Goal: Task Accomplishment & Management: Complete application form

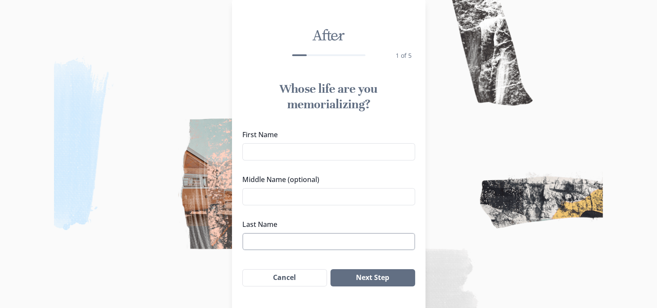
scroll to position [22, 0]
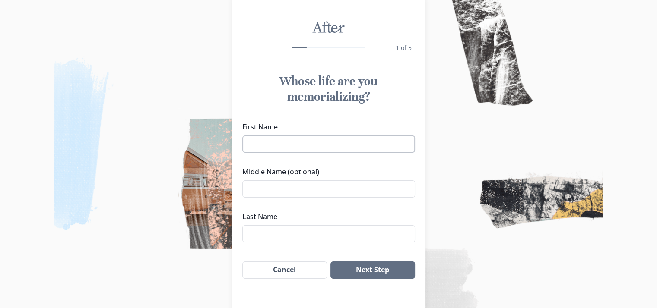
click at [292, 144] on input "First Name" at bounding box center [328, 144] width 173 height 17
type input "Athena"
click at [389, 272] on button "Next Step" at bounding box center [372, 270] width 84 height 17
type input "[PERSON_NAME]"
click at [390, 270] on button "Next Step" at bounding box center [372, 270] width 84 height 17
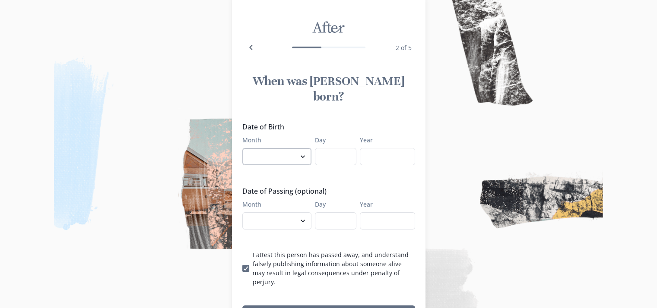
click at [273, 148] on select "January February March April May June July August September October November De…" at bounding box center [276, 156] width 69 height 17
select select "6"
click at [245, 148] on select "January February March April May June July August September October November De…" at bounding box center [276, 156] width 69 height 17
click at [297, 212] on select "January February March April May June July August September October November De…" at bounding box center [276, 220] width 69 height 17
select select "10"
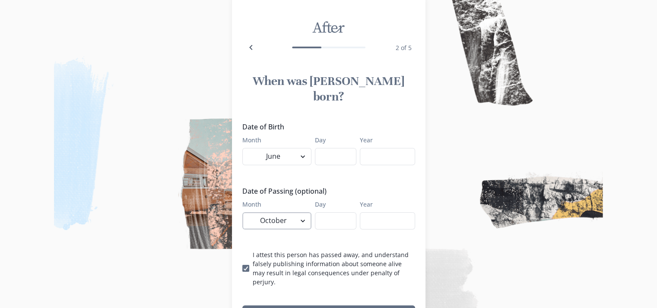
click at [245, 212] on select "January February March April May June July August September October November De…" at bounding box center [276, 220] width 69 height 17
click at [335, 212] on input "Day" at bounding box center [335, 220] width 41 height 17
type input "7"
click at [388, 212] on input "Year" at bounding box center [387, 220] width 55 height 17
type input "2025"
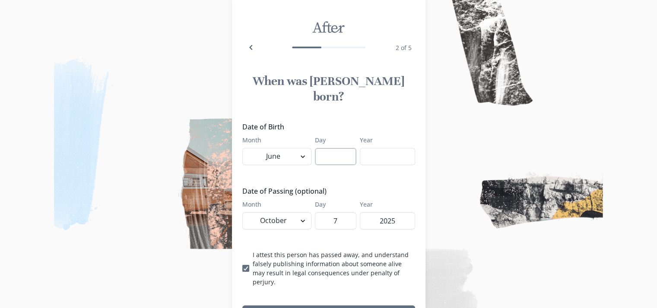
click at [334, 148] on input "Day" at bounding box center [335, 156] width 41 height 17
type input "17"
click at [389, 148] on input "Year" at bounding box center [387, 156] width 55 height 17
type input "2018"
click at [376, 306] on button "Next Step" at bounding box center [328, 314] width 173 height 17
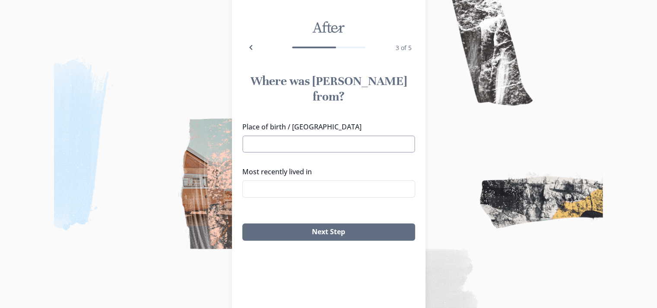
click at [297, 136] on input "Place of birth / [GEOGRAPHIC_DATA]" at bounding box center [328, 144] width 173 height 17
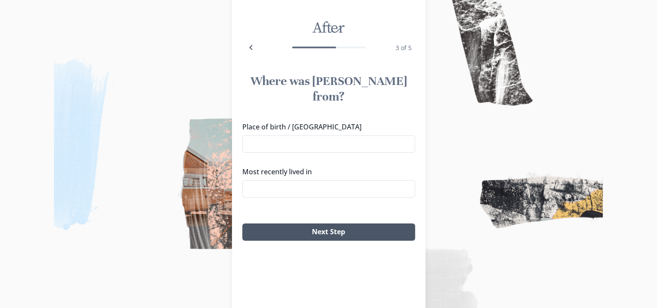
click at [333, 224] on button "Next Step" at bounding box center [328, 232] width 173 height 17
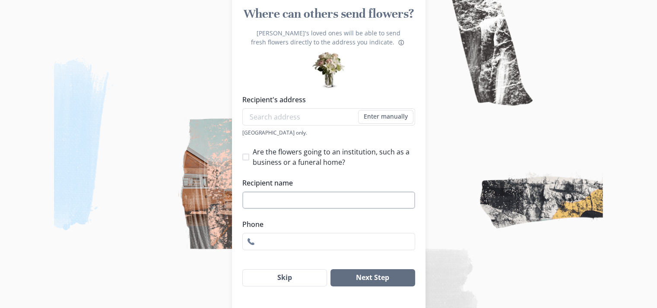
scroll to position [109, 0]
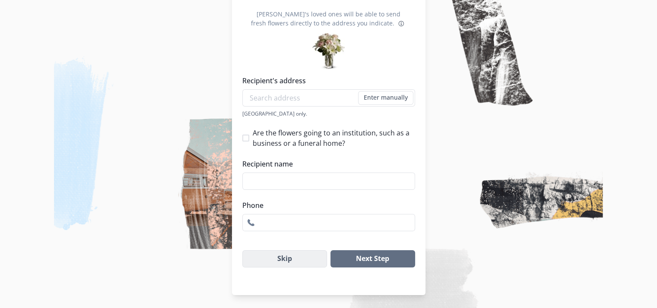
click at [286, 263] on button "Skip" at bounding box center [284, 258] width 85 height 17
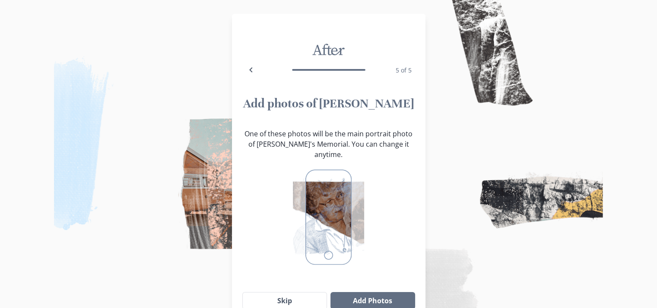
scroll to position [51, 0]
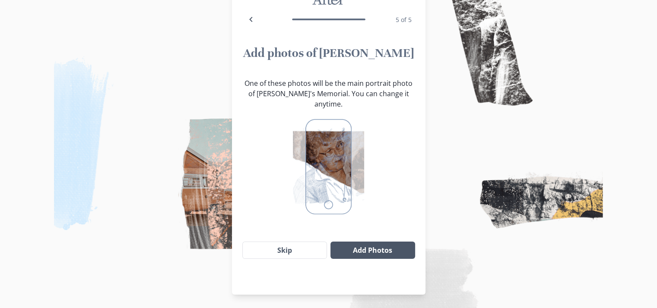
click at [372, 242] on button "Add Photos" at bounding box center [372, 250] width 84 height 17
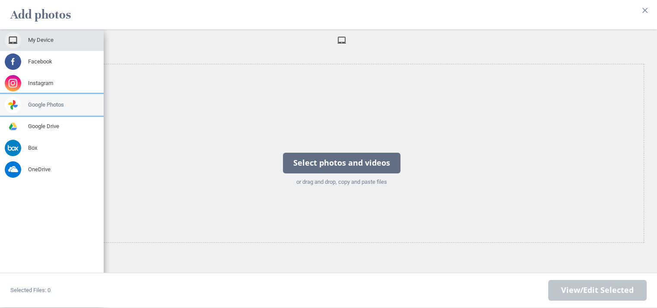
click at [44, 101] on span "Google Photos" at bounding box center [46, 105] width 36 height 8
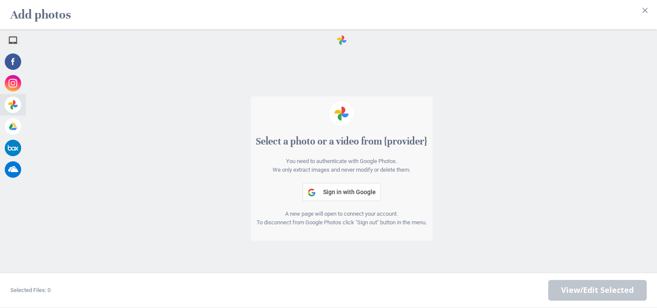
click at [331, 191] on span "Sign in with Google" at bounding box center [349, 192] width 53 height 7
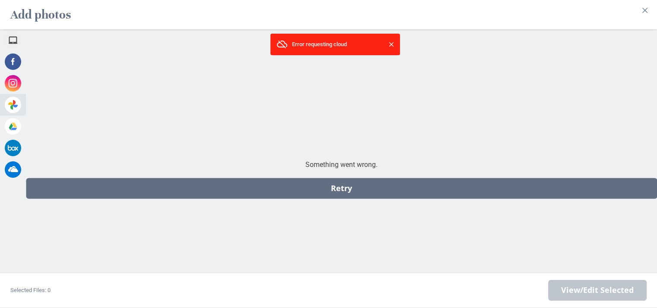
click at [390, 40] on span at bounding box center [391, 44] width 9 height 9
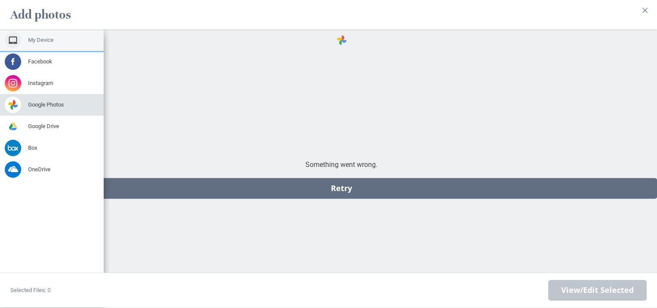
click at [46, 39] on div "My Device" at bounding box center [52, 40] width 104 height 22
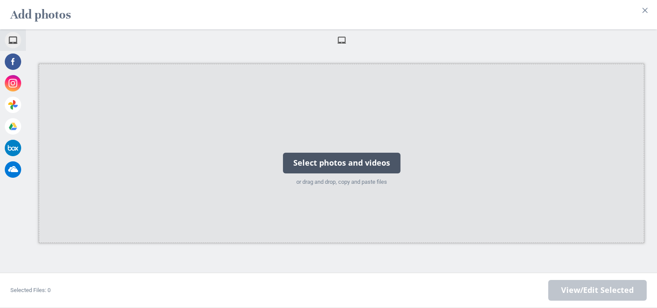
click at [345, 158] on div "Select photos and videos" at bounding box center [341, 163] width 117 height 21
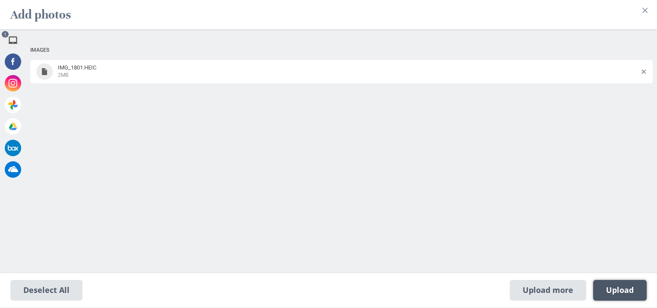
click at [619, 285] on span "Upload 1" at bounding box center [620, 290] width 54 height 21
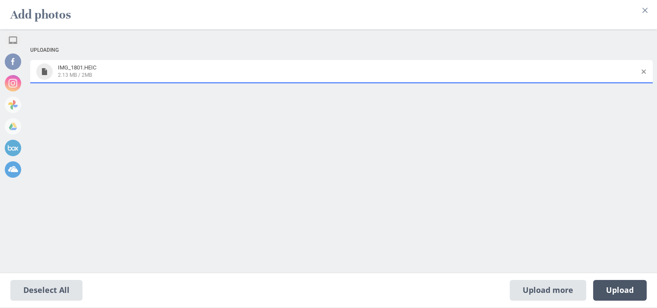
select select "2024"
select select "10"
select select "11"
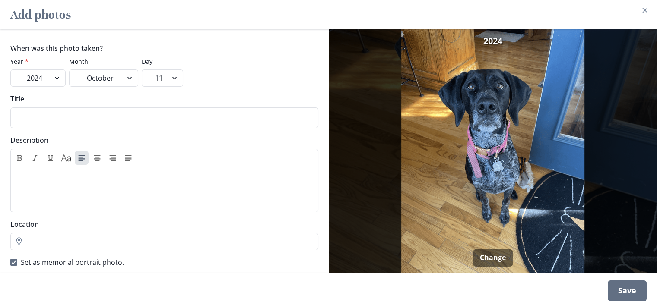
scroll to position [0, 0]
click at [618, 292] on div "Save" at bounding box center [627, 291] width 39 height 21
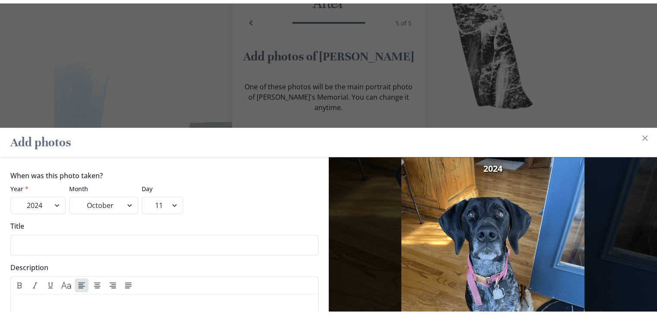
scroll to position [0, 0]
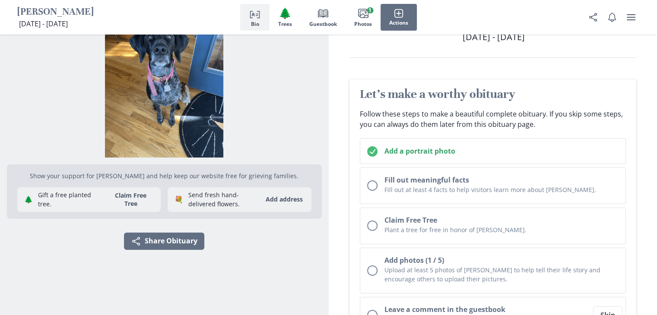
scroll to position [53, 0]
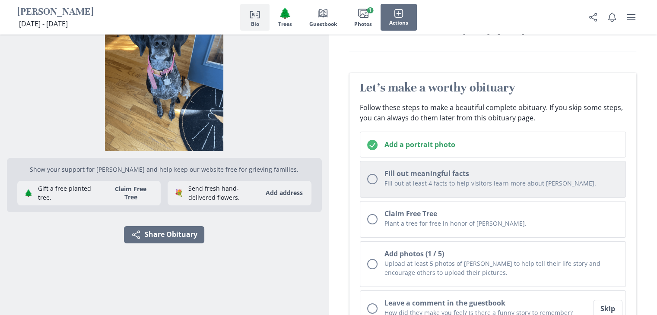
click at [472, 172] on h2 "Fill out meaningful facts" at bounding box center [501, 173] width 234 height 10
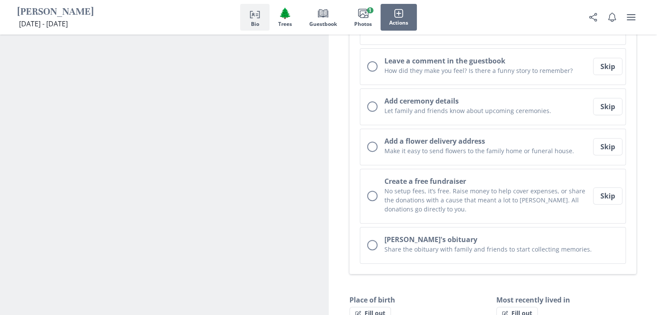
scroll to position [274, 0]
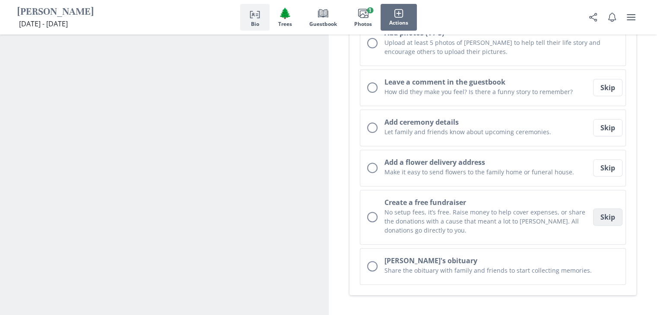
click at [611, 219] on button "Skip" at bounding box center [607, 217] width 29 height 17
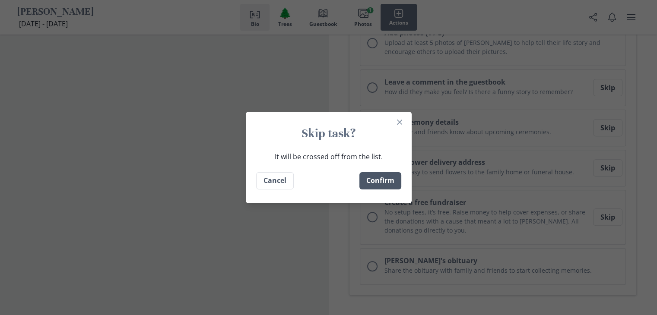
click at [385, 183] on button "Confirm" at bounding box center [380, 180] width 42 height 17
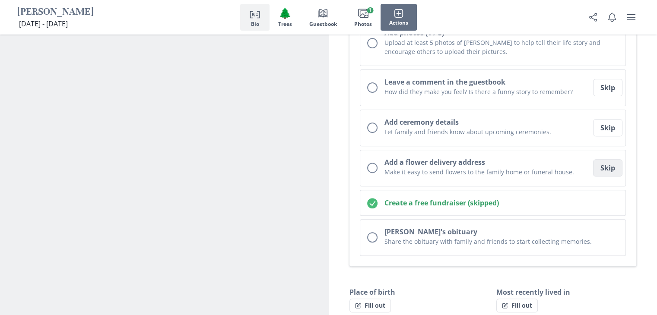
click at [614, 167] on button "Skip" at bounding box center [607, 167] width 29 height 17
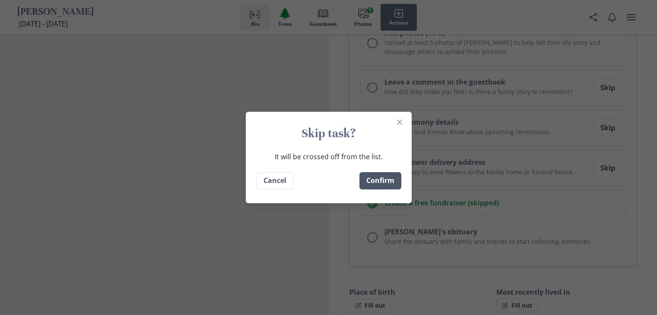
click at [389, 179] on button "Confirm" at bounding box center [380, 180] width 42 height 17
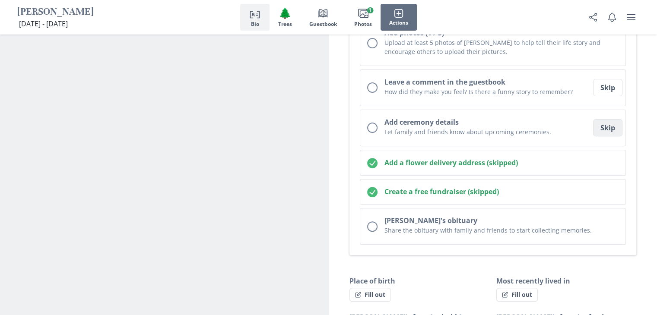
click at [610, 127] on button "Skip" at bounding box center [607, 127] width 29 height 17
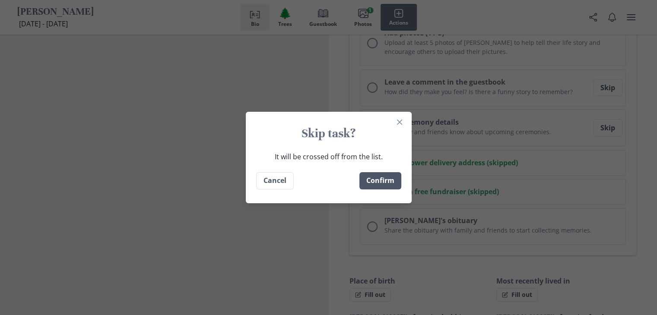
click at [380, 185] on button "Confirm" at bounding box center [380, 180] width 42 height 17
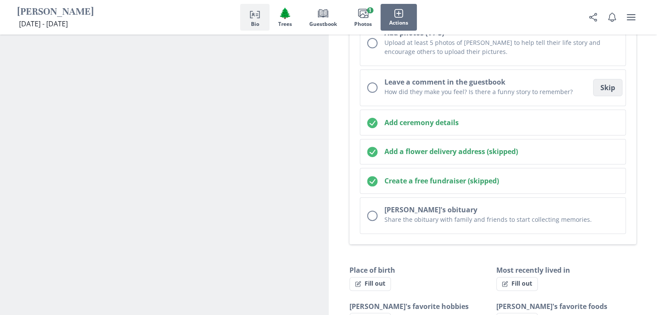
click at [602, 89] on button "Skip" at bounding box center [607, 87] width 29 height 17
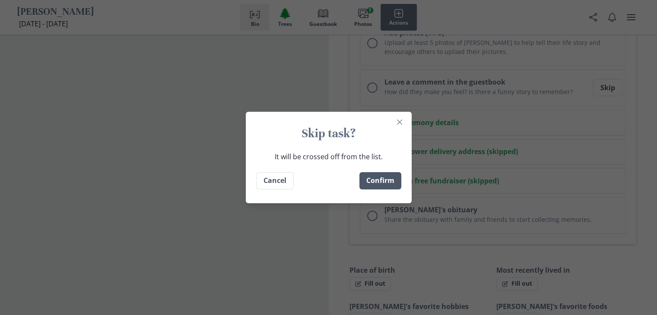
click at [382, 182] on button "Confirm" at bounding box center [380, 180] width 42 height 17
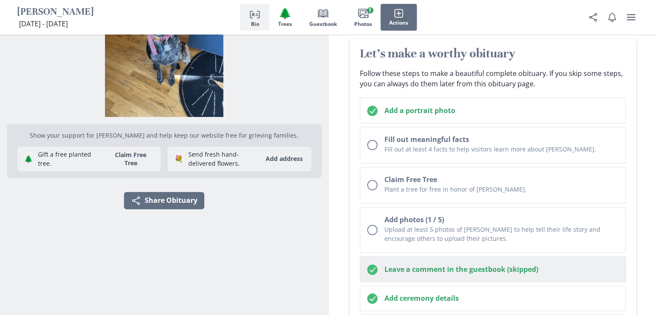
scroll to position [87, 0]
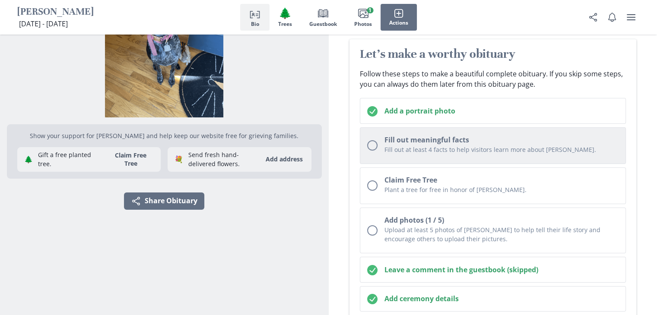
click at [421, 146] on p "Fill out at least 4 facts to help visitors learn more about [PERSON_NAME]." at bounding box center [501, 149] width 234 height 9
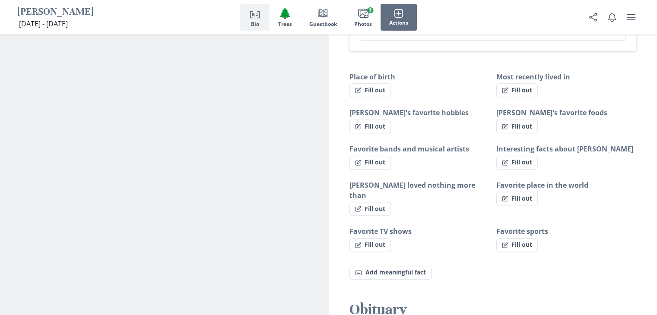
scroll to position [459, 0]
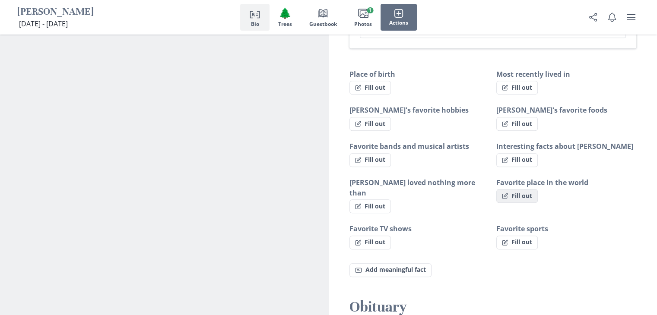
click at [516, 190] on button "Fill out" at bounding box center [516, 196] width 41 height 14
select select "Favorite place in the world"
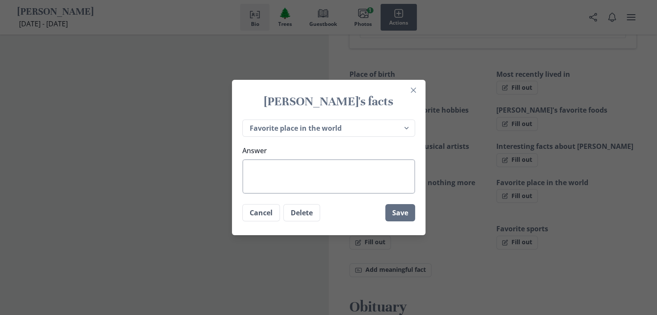
click at [298, 176] on textarea "Answer" at bounding box center [328, 176] width 173 height 35
type textarea "W"
type textarea "x"
type textarea "Wi"
type textarea "x"
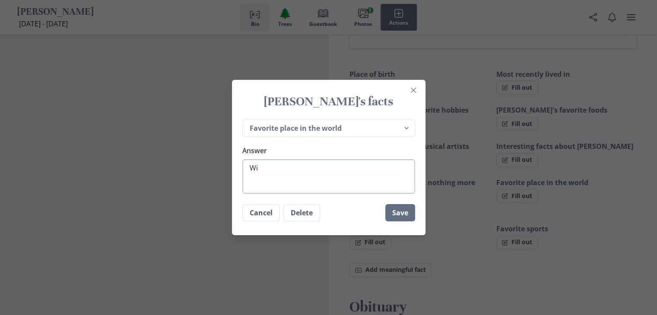
type textarea "Wit"
type textarea "x"
type textarea "With"
type textarea "x"
type textarea "With"
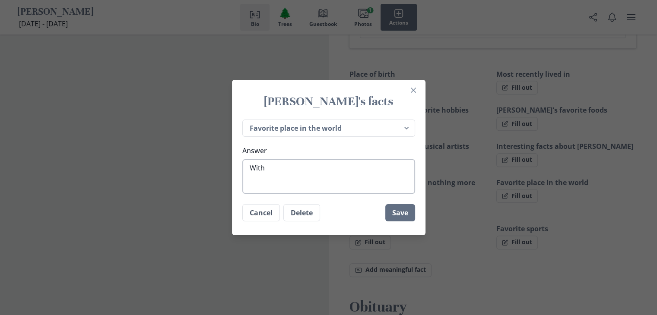
type textarea "x"
type textarea "With h"
type textarea "x"
type textarea "With he"
type textarea "x"
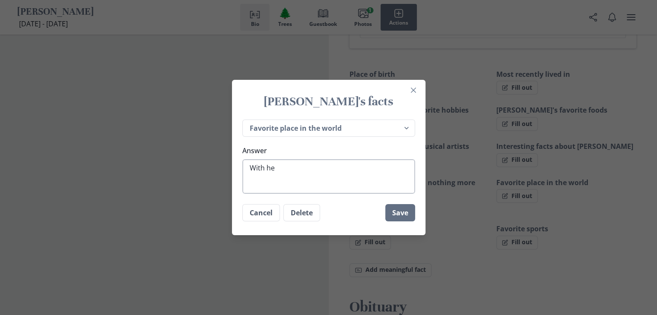
type textarea "With her"
type textarea "x"
type textarea "With her"
type textarea "x"
type textarea "With her f"
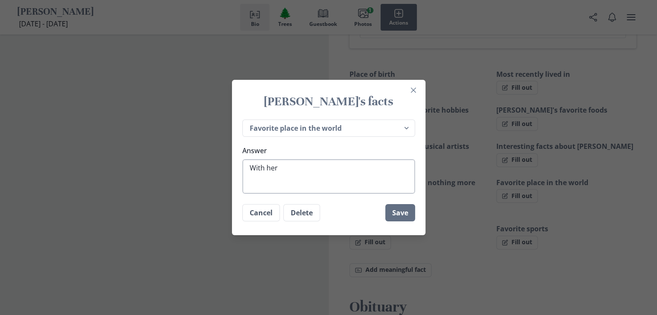
type textarea "x"
type textarea "With her"
type textarea "x"
type textarea "With her"
type textarea "x"
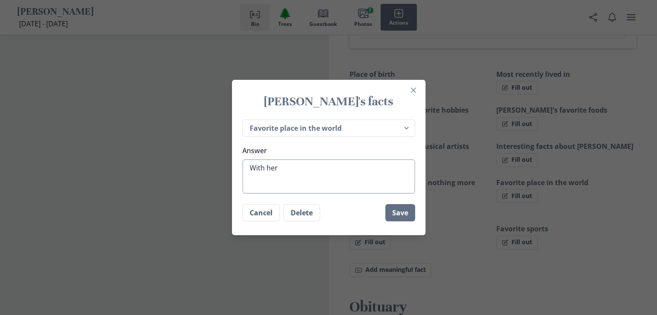
type textarea "With he"
type textarea "x"
type textarea "With h"
type textarea "x"
type textarea "With"
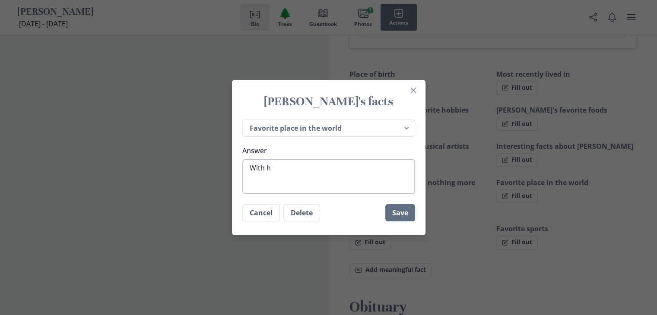
type textarea "x"
type textarea "With"
type textarea "x"
type textarea "Wit"
type textarea "x"
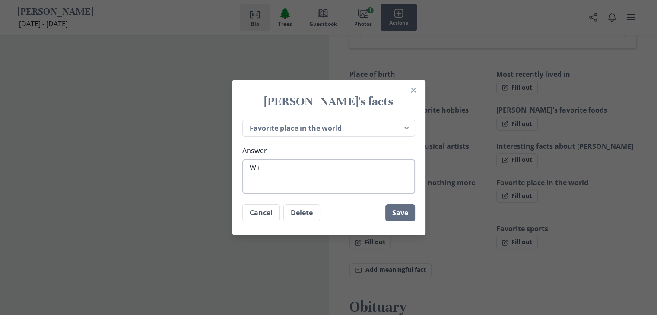
type textarea "Wi"
type textarea "x"
type textarea "W"
type textarea "x"
type textarea "B"
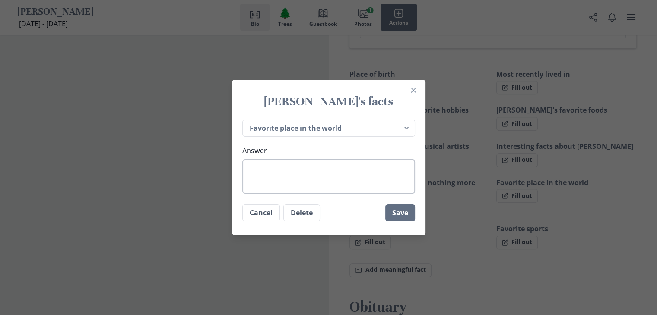
type textarea "x"
type textarea "Be"
type textarea "x"
type textarea "Bei"
type textarea "x"
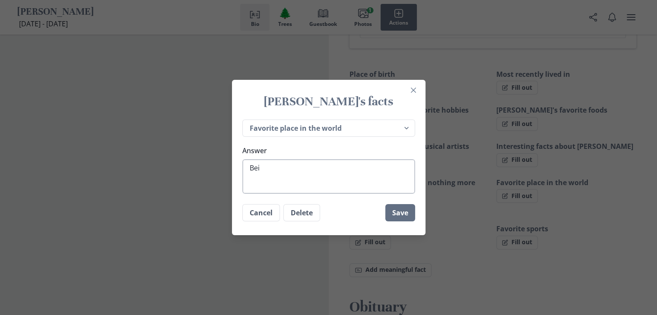
type textarea "Bein"
type textarea "x"
type textarea "Being"
type textarea "x"
type textarea "Being"
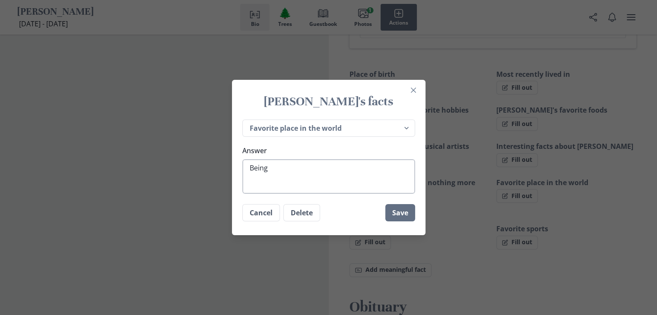
type textarea "x"
type textarea "Being a"
type textarea "x"
type textarea "Being an"
type textarea "x"
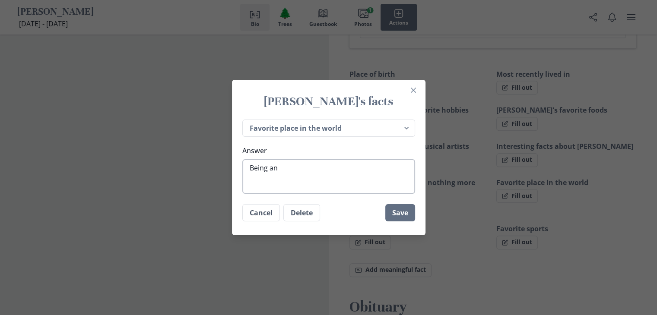
type textarea "Being ant"
type textarea "x"
type textarea "Being an"
type textarea "x"
type textarea "Being any"
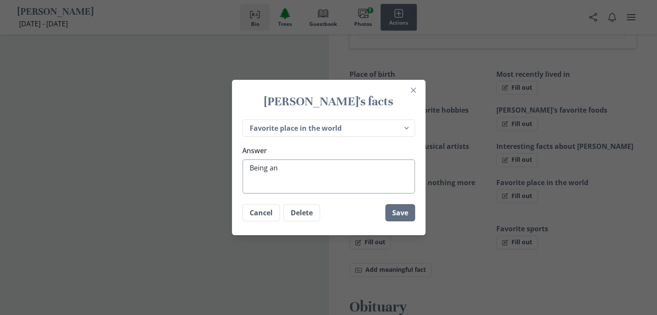
type textarea "x"
type textarea "Being anyw"
type textarea "x"
type textarea "Being anywh"
type textarea "x"
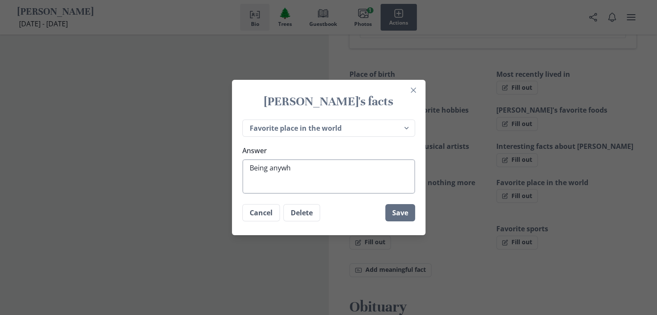
type textarea "Being anywhe"
type textarea "x"
type textarea "Being anywher"
type textarea "x"
type textarea "Being anywhere"
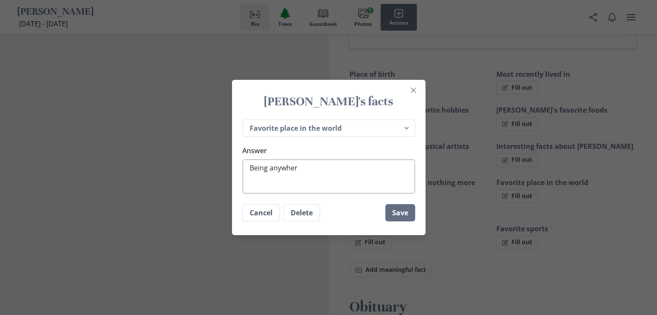
type textarea "x"
type textarea "Being anywhere"
type textarea "x"
type textarea "Being anywhere w"
type textarea "x"
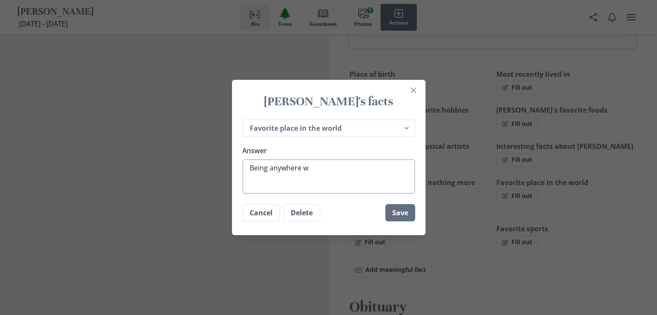
type textarea "Being anywhere wi"
type textarea "x"
type textarea "Being anywhere wigt"
type textarea "x"
type textarea "Being anywhere wigth"
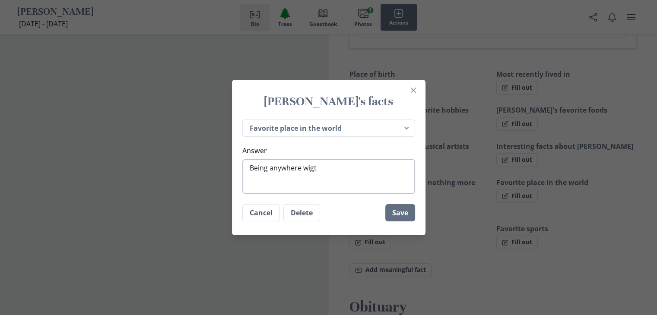
type textarea "x"
type textarea "Being anywhere wigth="
type textarea "x"
type textarea "Being anywhere wigth"
type textarea "x"
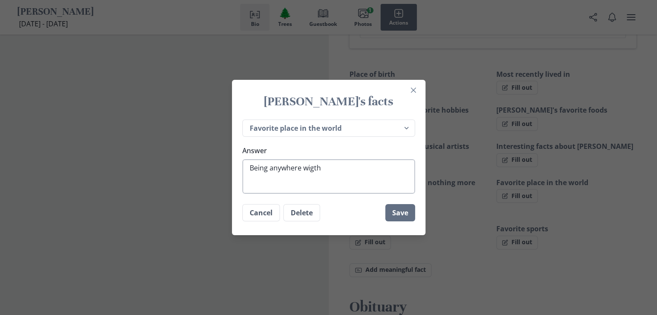
type textarea "Being anywhere wigt"
type textarea "x"
type textarea "Being anywhere wig"
type textarea "x"
type textarea "Being anywhere wi"
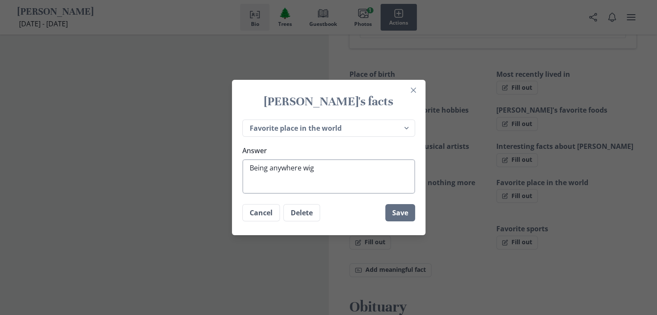
type textarea "x"
type textarea "Being anywhere wit"
type textarea "x"
type textarea "Being anywhere with"
type textarea "x"
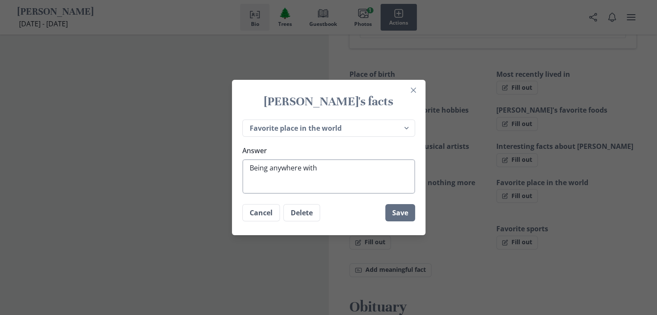
type textarea "Being anywhere with"
type textarea "x"
type textarea "Being anywhere with h"
type textarea "x"
type textarea "Being anywhere with he"
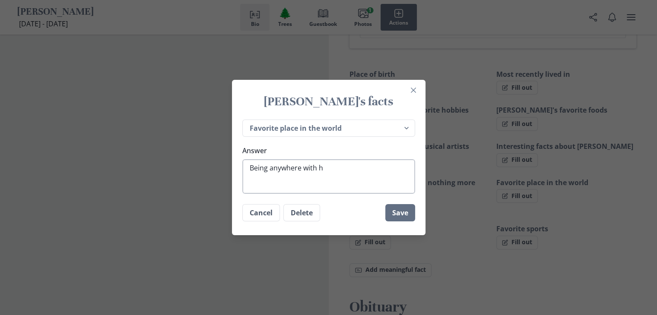
type textarea "x"
type textarea "Being anywhere with her"
type textarea "x"
type textarea "Being anywhere with her"
type textarea "x"
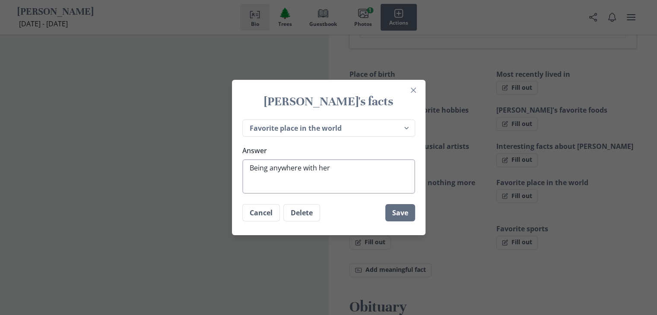
type textarea "Being anywhere with her f"
type textarea "x"
type textarea "Being anywhere with her fa"
type textarea "x"
type textarea "Being anywhere with her fam"
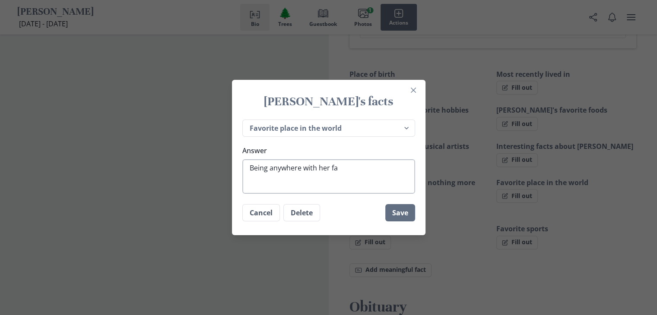
type textarea "x"
type textarea "Being anywhere with her fami"
type textarea "x"
type textarea "Being anywhere with her famil"
type textarea "x"
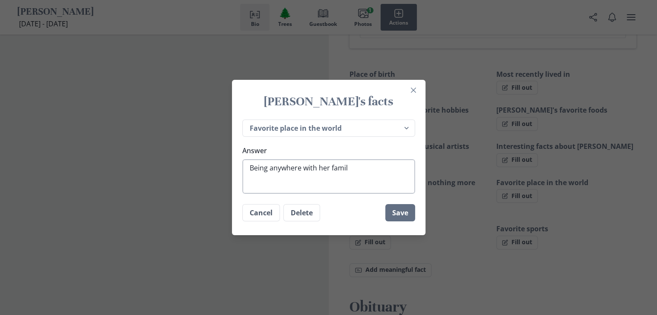
type textarea "Being anywhere with her family"
type textarea "x"
type textarea "Being anywhere with her family"
click at [403, 211] on button "Save" at bounding box center [400, 212] width 30 height 17
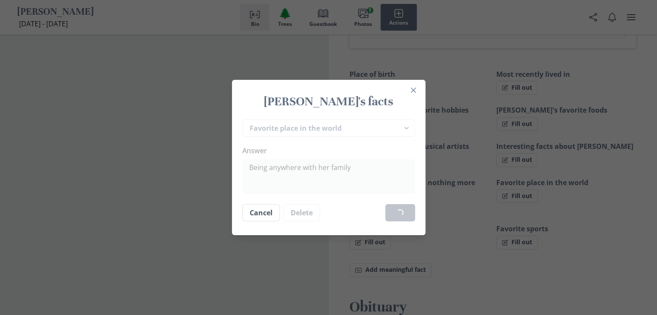
type textarea "x"
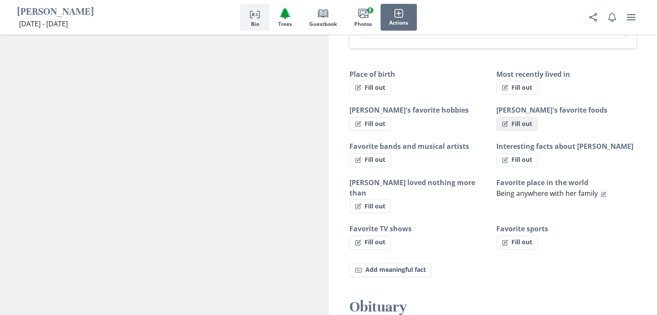
click at [523, 124] on button "Fill out" at bounding box center [516, 124] width 41 height 14
select select "[PERSON_NAME]'s favorite foods"
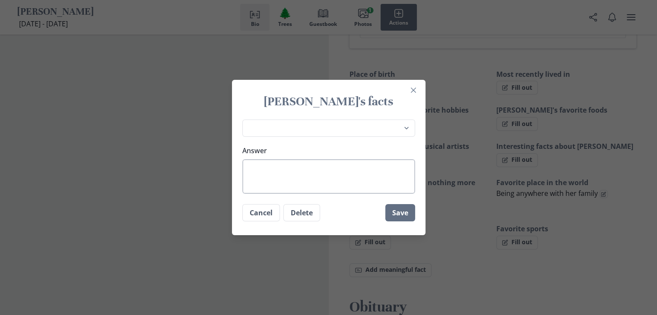
click at [276, 169] on textarea "Answer" at bounding box center [328, 176] width 173 height 35
type textarea "x"
type textarea "A"
type textarea "x"
type textarea "An"
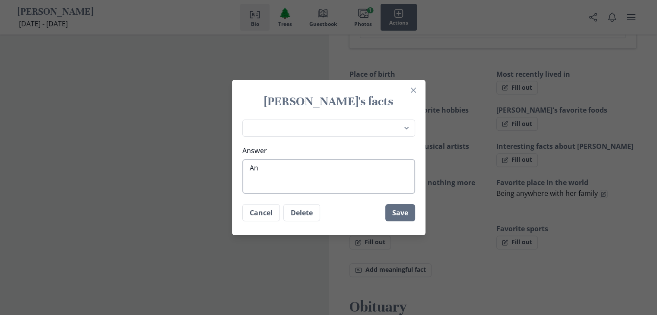
type textarea "x"
type textarea "Any"
type textarea "x"
type textarea "Anyh"
type textarea "x"
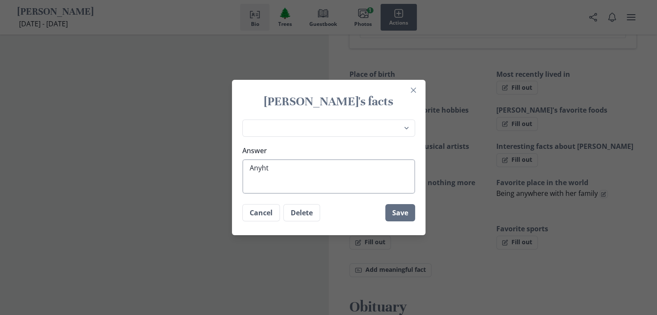
type textarea "Anyhti"
type textarea "x"
type textarea "Anyhtin"
type textarea "x"
type textarea "Anyhting"
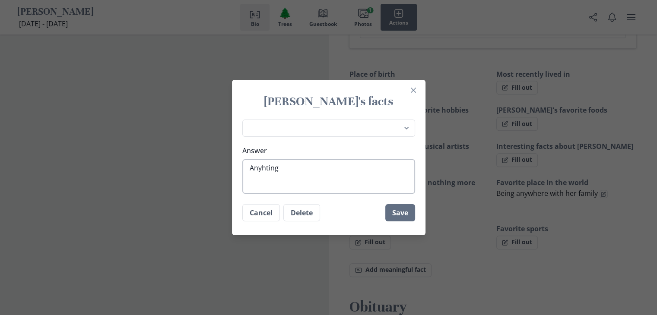
type textarea "x"
type textarea "Anyhting t"
type textarea "x"
type textarea "Anyhting th"
type textarea "x"
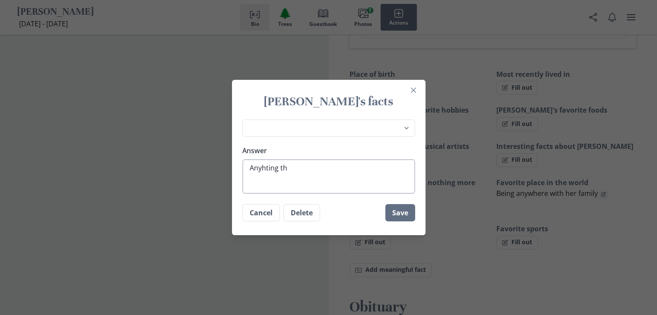
type textarea "Anyhting t"
type textarea "x"
type textarea "Anyhting"
type textarea "x"
type textarea "Anyhting"
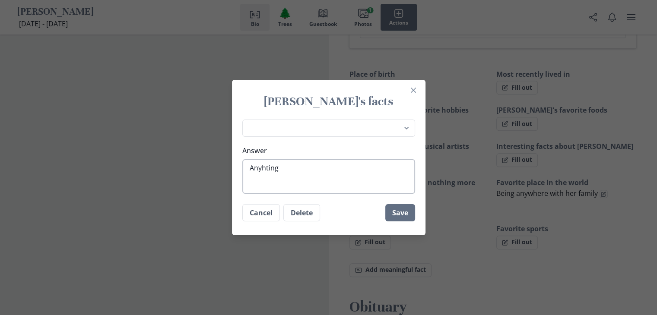
type textarea "x"
type textarea "Anyhtin"
type textarea "x"
type textarea "Anyhti"
type textarea "x"
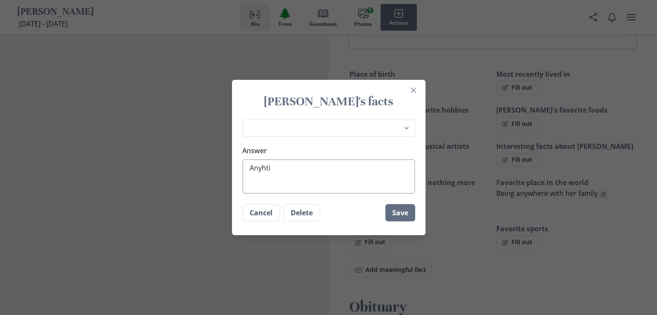
type textarea "Anyht"
type textarea "x"
type textarea "Anyh"
type textarea "x"
type textarea "Any"
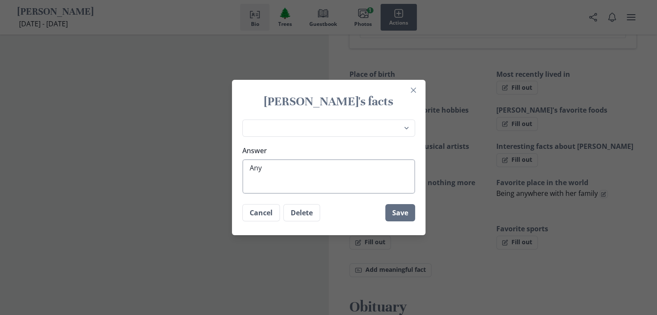
type textarea "x"
type textarea "Anyt"
type textarea "x"
type textarea "Anyth"
type textarea "x"
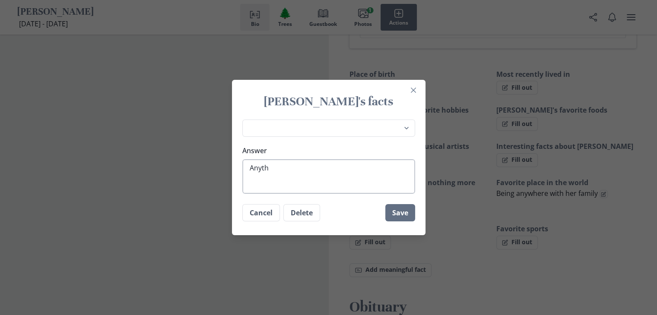
type textarea "Anythi"
type textarea "x"
type textarea "Anythin"
type textarea "x"
type textarea "Anything"
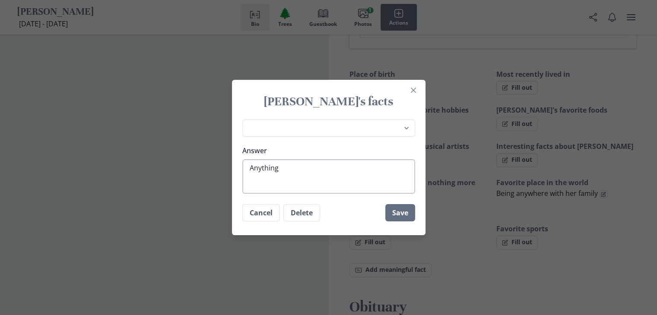
type textarea "x"
type textarea "Anything t"
type textarea "x"
type textarea "Anything tha"
type textarea "x"
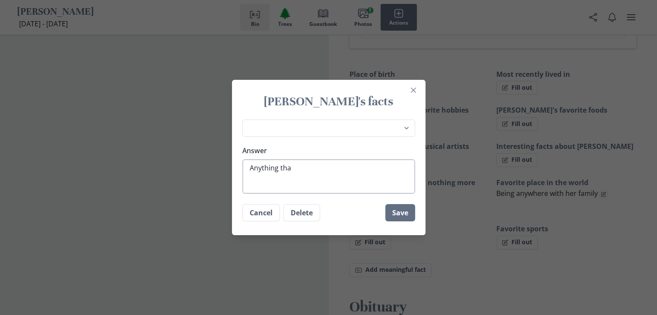
type textarea "Anything that"
type textarea "x"
type textarea "Anything that"
type textarea "x"
type textarea "Anything that f"
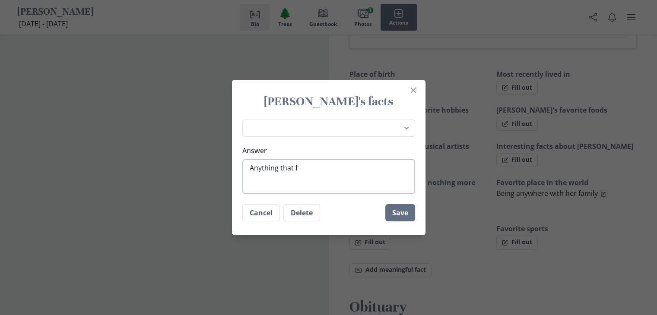
type textarea "x"
type textarea "Anything that fe"
type textarea "x"
type textarea "Anything that fel"
type textarea "x"
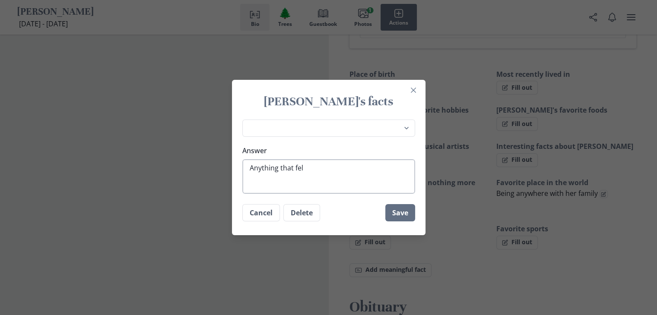
type textarea "Anything that fell"
type textarea "x"
type textarea "Anything that fell"
type textarea "x"
type textarea "Anything that fell o"
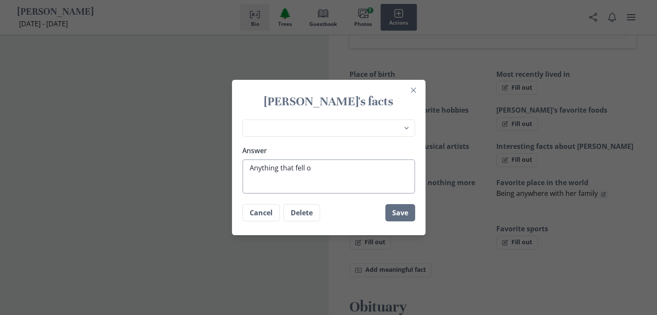
type textarea "x"
type textarea "Anything that fell on"
type textarea "x"
type textarea "Anything that fell on"
click at [402, 215] on button "Save" at bounding box center [400, 212] width 30 height 17
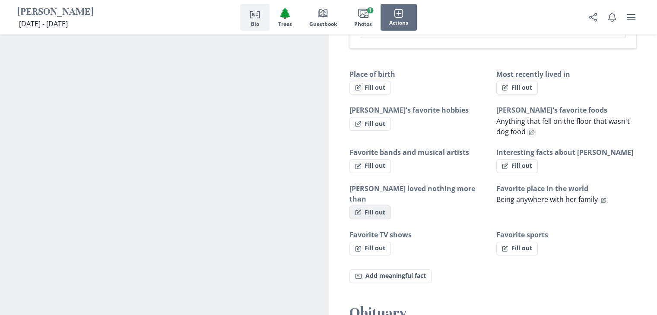
click at [374, 206] on button "Fill out" at bounding box center [369, 213] width 41 height 14
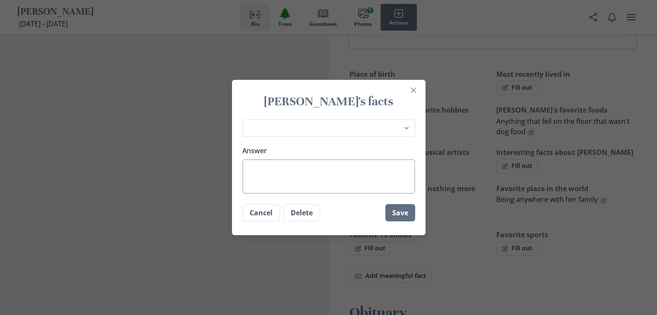
click at [259, 171] on textarea "Answer" at bounding box center [328, 176] width 173 height 35
click at [384, 131] on select "Place of birth Most recently lived in [PERSON_NAME]'s favorite hobbies [PERSON_…" at bounding box center [328, 129] width 173 height 18
click at [360, 126] on select "Place of birth Most recently lived in [PERSON_NAME]'s favorite hobbies [PERSON_…" at bounding box center [328, 129] width 173 height 18
click at [402, 216] on button "Save" at bounding box center [400, 212] width 30 height 17
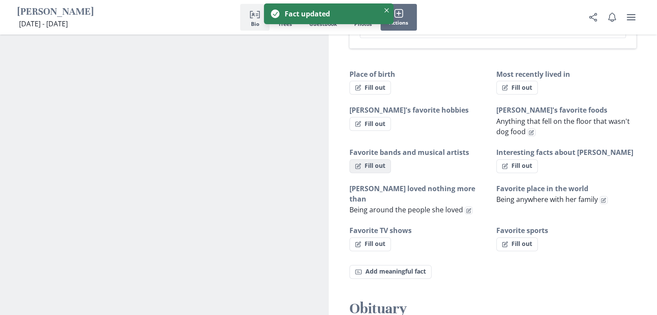
click at [371, 163] on button "Fill out" at bounding box center [369, 166] width 41 height 14
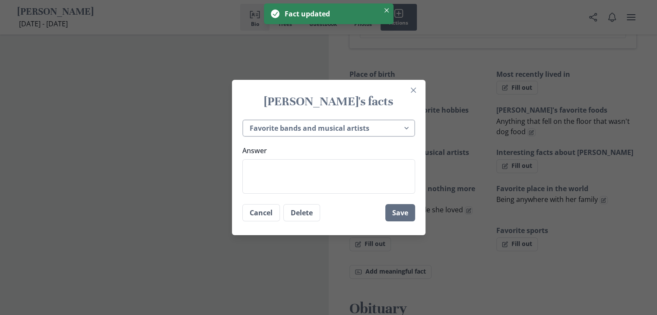
click at [324, 131] on select "Place of birth Most recently lived in [PERSON_NAME]'s favorite hobbies [PERSON_…" at bounding box center [328, 129] width 173 height 18
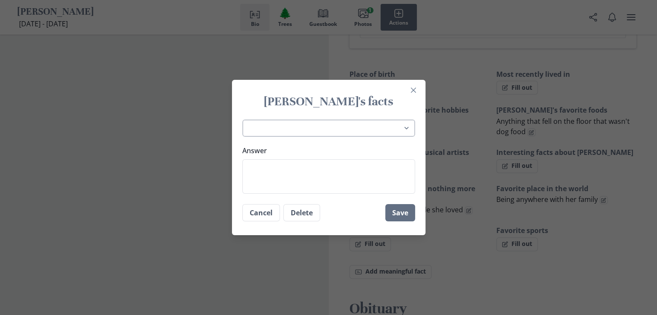
click at [245, 120] on select "Place of birth Most recently lived in [PERSON_NAME]'s favorite hobbies [PERSON_…" at bounding box center [328, 129] width 173 height 18
click at [415, 93] on button "Close" at bounding box center [413, 90] width 14 height 14
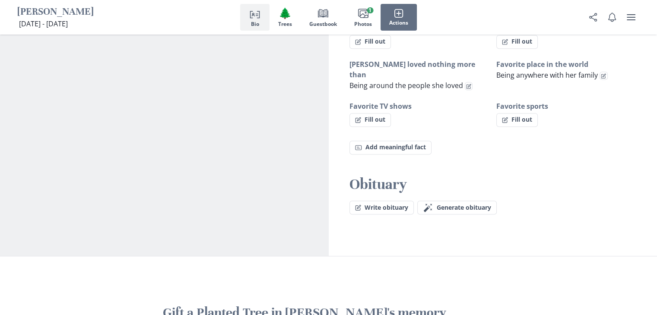
scroll to position [584, 0]
click at [392, 200] on button "Write obituary" at bounding box center [381, 207] width 64 height 14
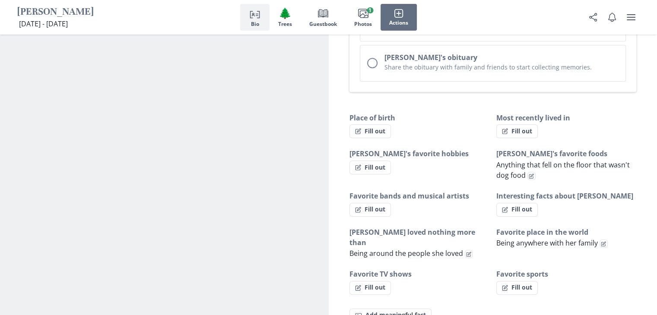
scroll to position [415, 0]
click at [367, 129] on button "Fill out" at bounding box center [369, 132] width 41 height 14
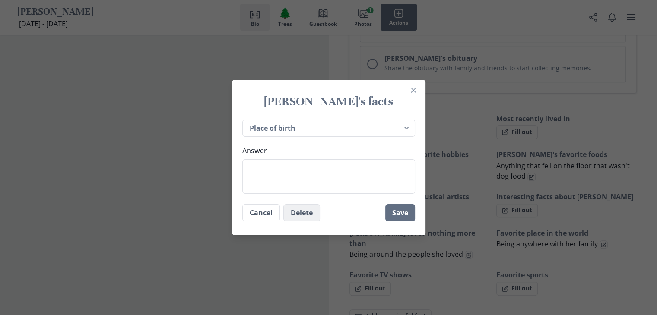
click at [300, 212] on button "Delete" at bounding box center [301, 212] width 37 height 17
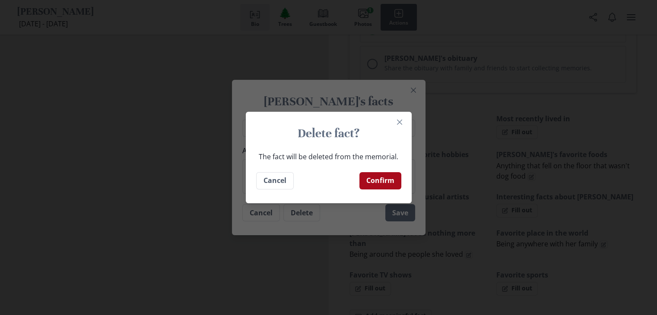
click at [383, 179] on button "Confirm" at bounding box center [380, 180] width 42 height 17
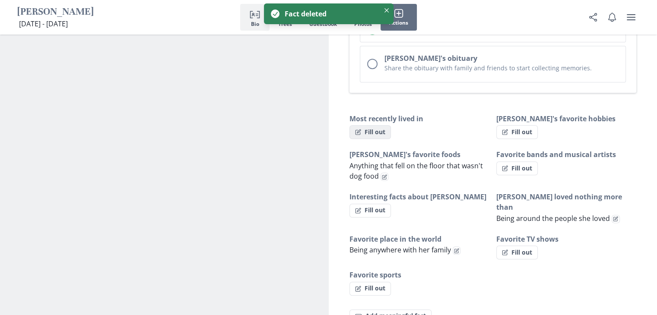
click at [374, 128] on button "Fill out" at bounding box center [369, 132] width 41 height 14
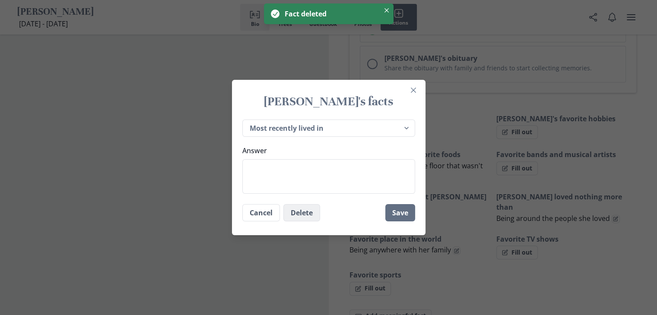
click at [308, 212] on button "Delete" at bounding box center [301, 212] width 37 height 17
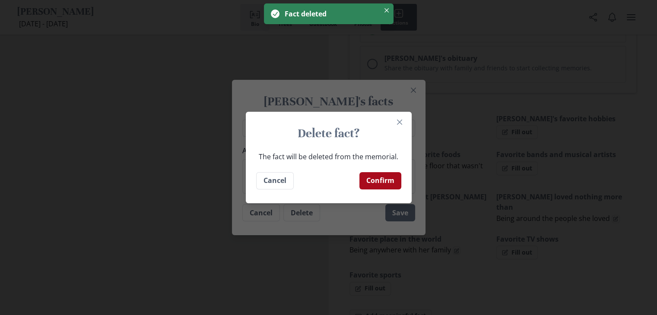
click at [388, 185] on button "Confirm" at bounding box center [380, 180] width 42 height 17
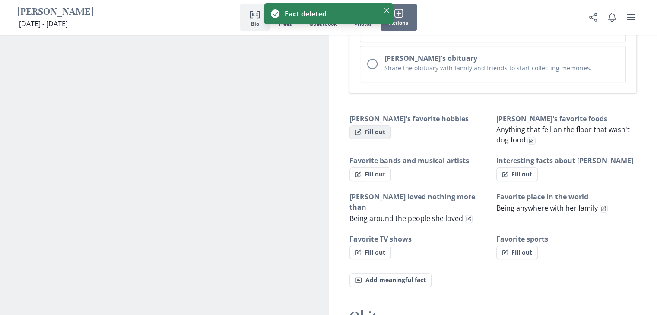
click at [365, 132] on button "Fill out" at bounding box center [369, 132] width 41 height 14
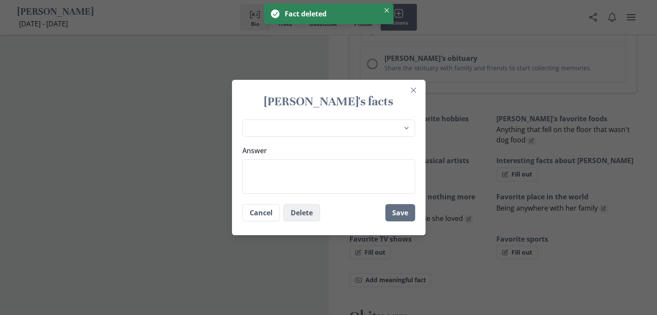
click at [292, 214] on button "Delete" at bounding box center [301, 212] width 37 height 17
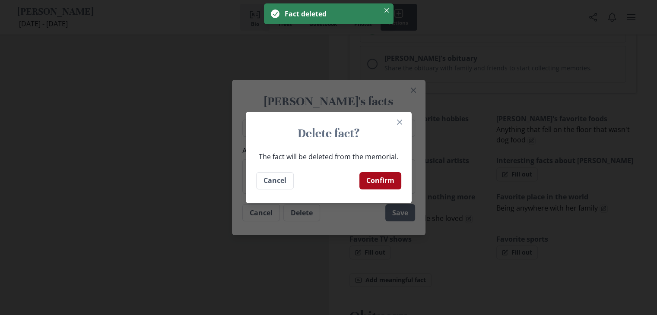
click at [376, 184] on button "Confirm" at bounding box center [380, 180] width 42 height 17
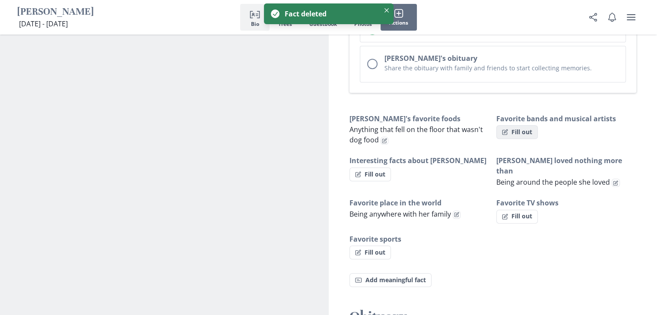
click at [522, 127] on button "Fill out" at bounding box center [516, 132] width 41 height 14
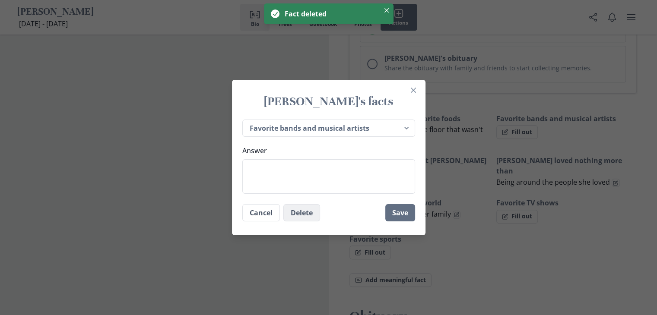
click at [298, 219] on button "Delete" at bounding box center [301, 212] width 37 height 17
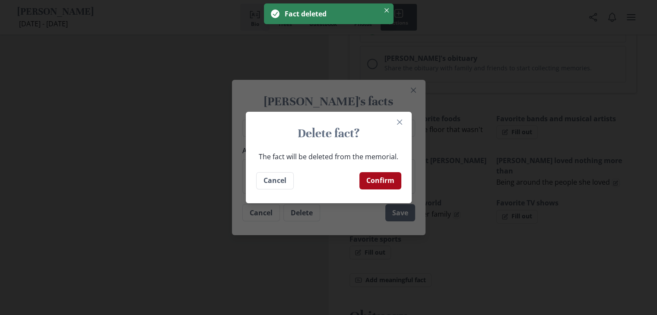
click at [380, 181] on button "Confirm" at bounding box center [380, 180] width 42 height 17
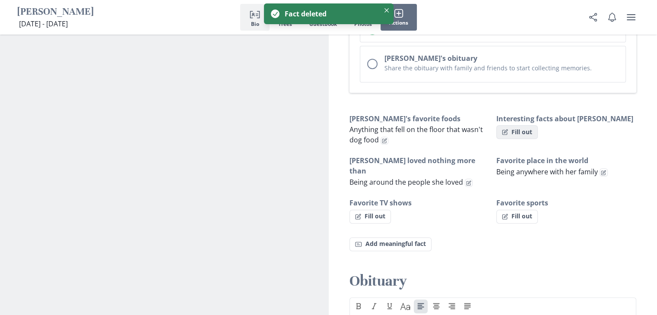
click at [524, 131] on button "Fill out" at bounding box center [516, 132] width 41 height 14
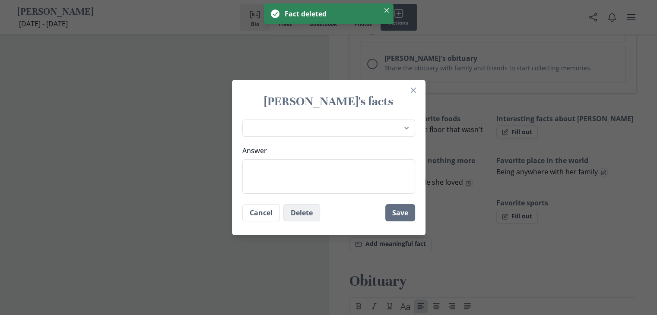
click at [295, 217] on button "Delete" at bounding box center [301, 212] width 37 height 17
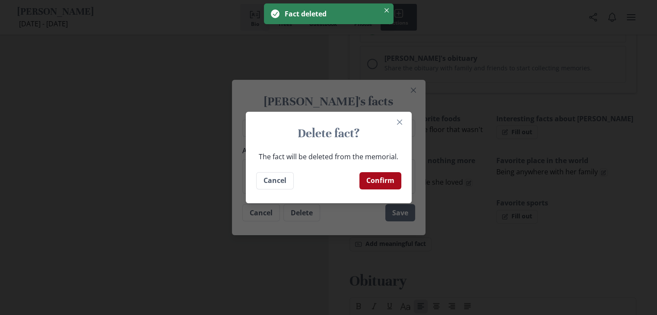
click at [401, 176] on button "Confirm" at bounding box center [380, 180] width 42 height 17
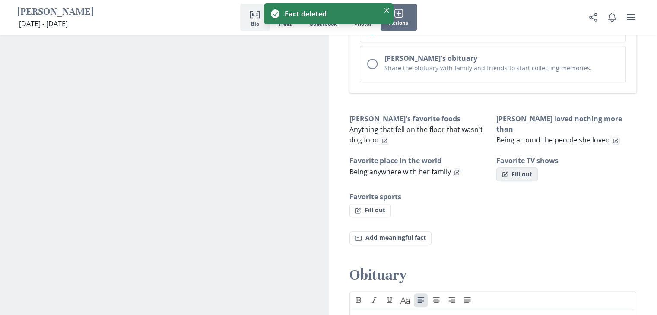
click at [514, 171] on button "Fill out" at bounding box center [516, 175] width 41 height 14
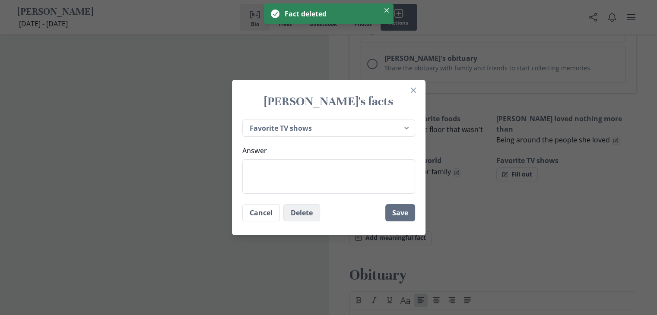
click at [297, 215] on button "Delete" at bounding box center [301, 212] width 37 height 17
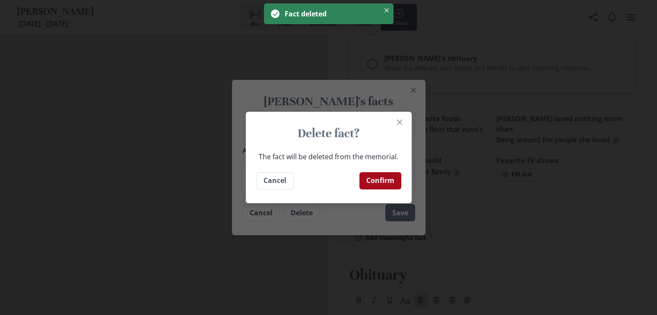
click at [383, 185] on button "Confirm" at bounding box center [380, 180] width 42 height 17
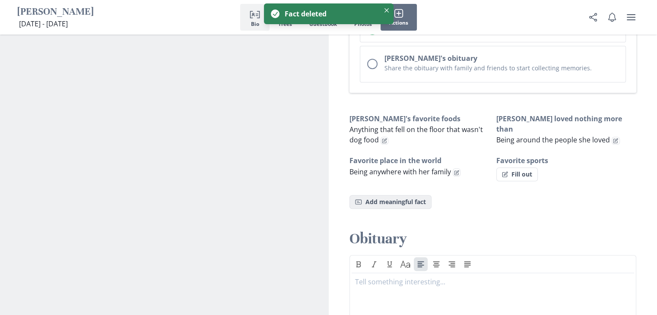
click at [385, 202] on button "Fact Add meaningful fact" at bounding box center [390, 202] width 82 height 14
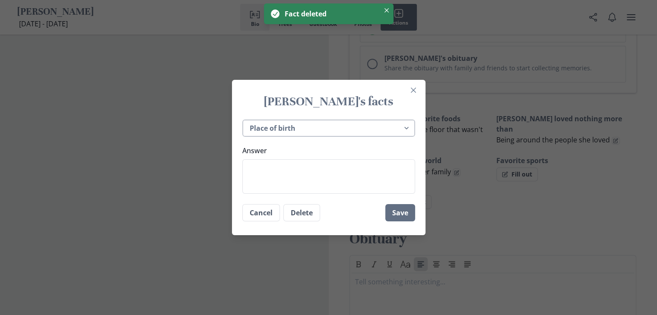
click at [290, 127] on select "Place of birth Most recently lived in [PERSON_NAME]'s favorite hobbies [PERSON_…" at bounding box center [328, 129] width 173 height 18
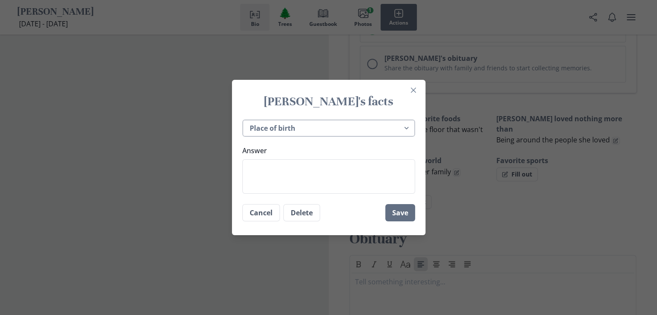
click at [245, 120] on select "Place of birth Most recently lived in [PERSON_NAME]'s favorite hobbies [PERSON_…" at bounding box center [328, 129] width 173 height 18
click at [324, 173] on textarea "Answer" at bounding box center [328, 176] width 173 height 35
click at [409, 216] on button "Save" at bounding box center [400, 212] width 30 height 17
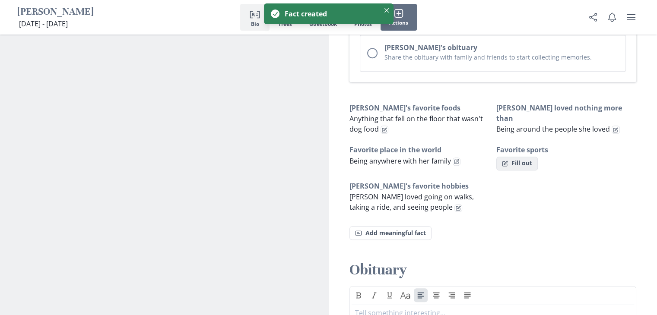
click at [527, 165] on button "Fill out" at bounding box center [516, 164] width 41 height 14
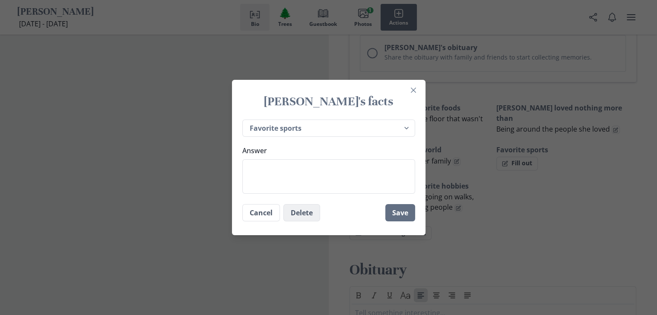
click at [295, 216] on button "Delete" at bounding box center [301, 212] width 37 height 17
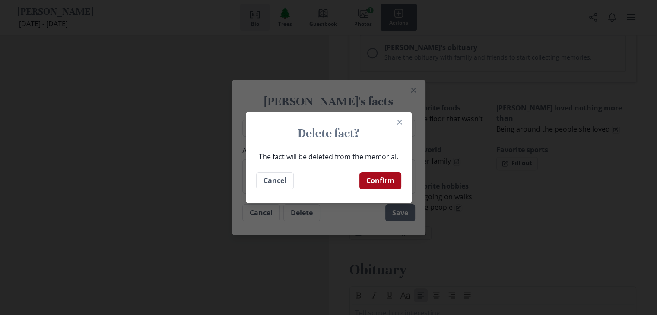
click at [389, 177] on button "Confirm" at bounding box center [380, 180] width 42 height 17
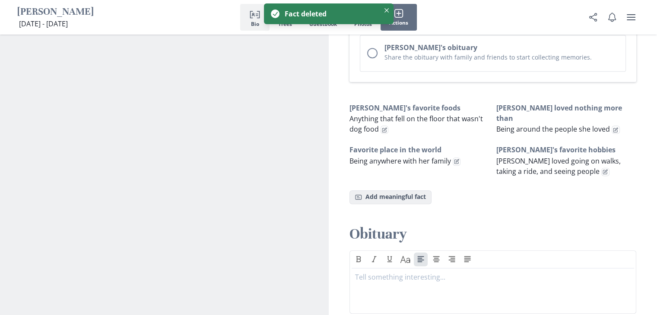
click at [387, 195] on button "Fact Add meaningful fact" at bounding box center [390, 197] width 82 height 14
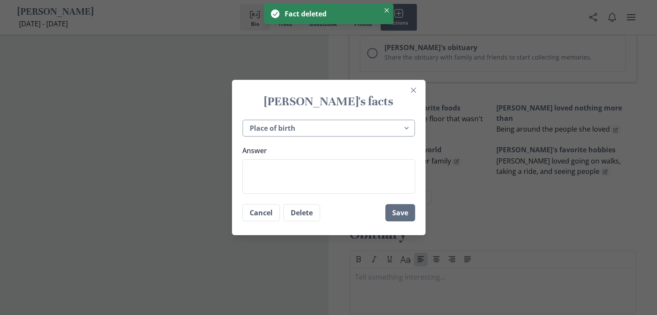
click at [306, 127] on select "Place of birth Most recently lived in [PERSON_NAME]'s favorite hobbies [PERSON_…" at bounding box center [328, 129] width 173 height 18
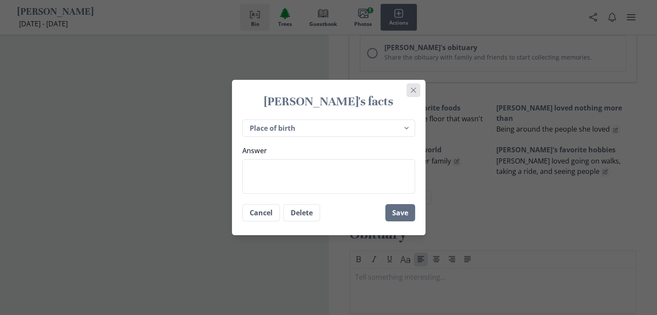
click at [416, 92] on icon "Close" at bounding box center [413, 90] width 5 height 5
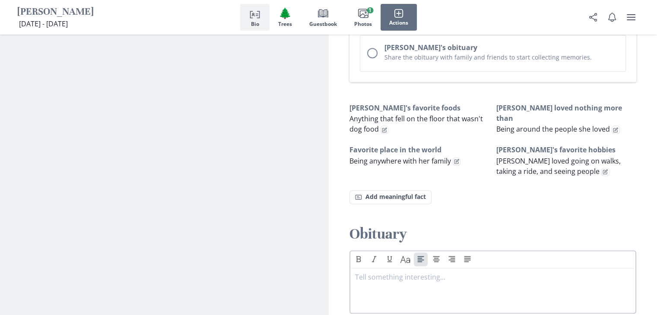
click at [393, 279] on p at bounding box center [493, 277] width 276 height 10
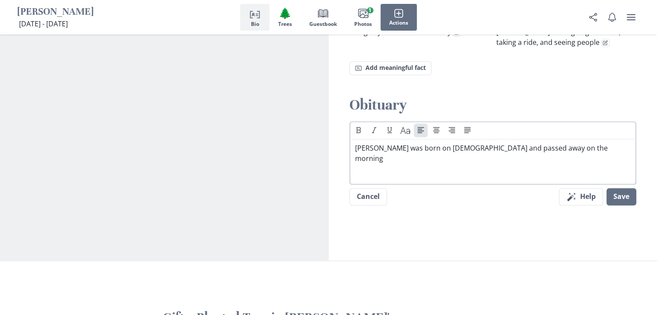
scroll to position [542, 0]
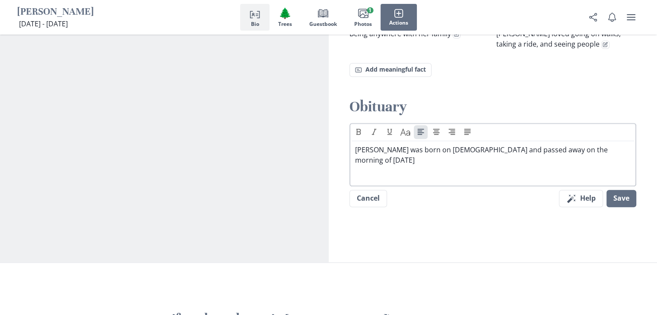
click at [451, 147] on p "[PERSON_NAME] was born on [DEMOGRAPHIC_DATA] and passed away on the morning of …" at bounding box center [493, 155] width 276 height 21
click at [395, 153] on p "[PERSON_NAME] was born on [DEMOGRAPHIC_DATA] and passed away on the morning of …" at bounding box center [493, 155] width 276 height 21
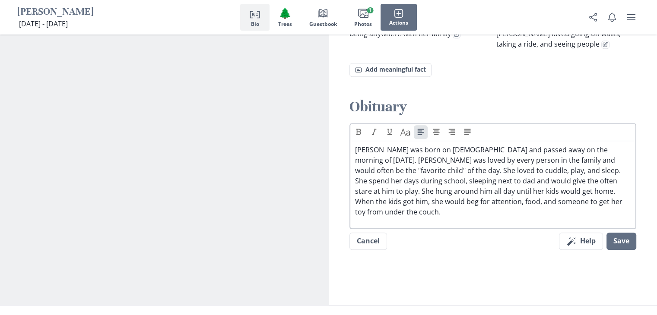
click at [543, 196] on p "[PERSON_NAME] was born on [DEMOGRAPHIC_DATA] and passed away on the morning of …" at bounding box center [493, 181] width 276 height 73
click at [623, 199] on p "[PERSON_NAME] was born on [DEMOGRAPHIC_DATA] and passed away on the morning of …" at bounding box center [493, 181] width 276 height 73
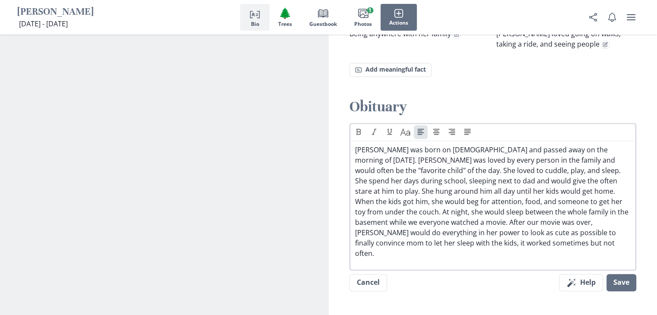
click at [488, 228] on p "[PERSON_NAME] was born on [DEMOGRAPHIC_DATA] and passed away on the morning of …" at bounding box center [493, 202] width 276 height 114
click at [480, 242] on p "[PERSON_NAME] was born on [DEMOGRAPHIC_DATA] and passed away on the morning of …" at bounding box center [493, 197] width 276 height 104
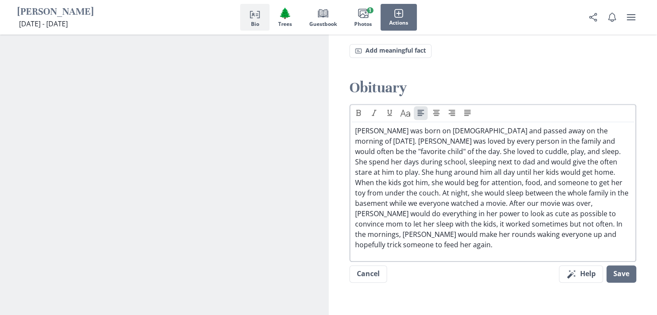
scroll to position [561, 0]
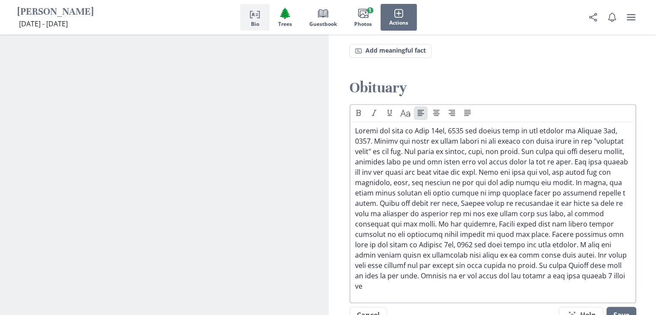
click at [384, 282] on p at bounding box center [493, 209] width 276 height 166
click at [427, 286] on p at bounding box center [493, 209] width 276 height 166
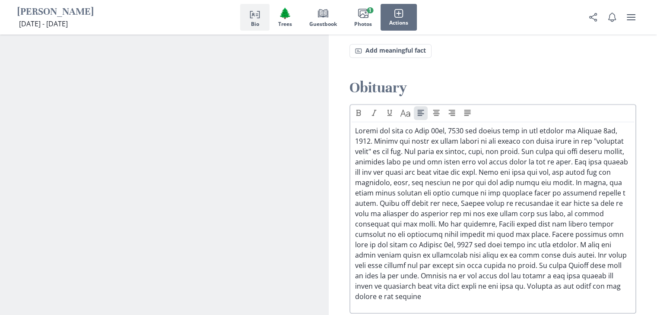
click at [564, 281] on p at bounding box center [493, 214] width 276 height 176
click at [566, 281] on p at bounding box center [493, 214] width 276 height 176
click at [500, 292] on p at bounding box center [493, 214] width 276 height 176
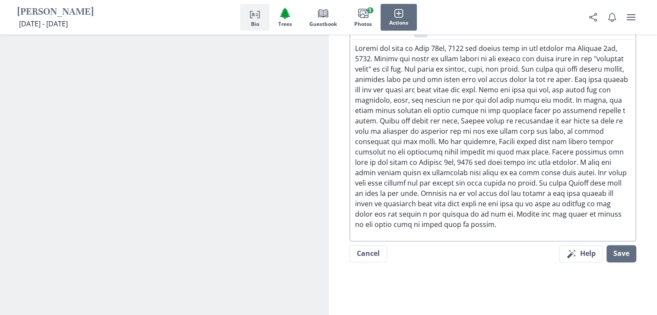
scroll to position [648, 0]
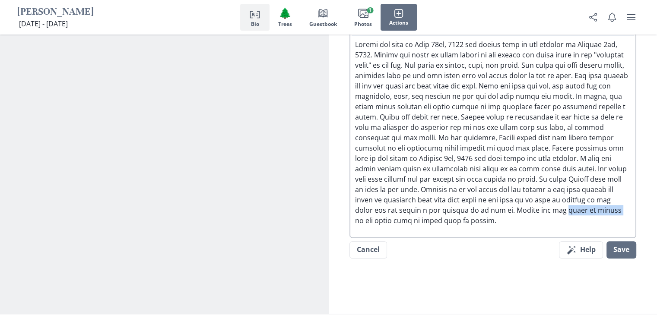
drag, startPoint x: 572, startPoint y: 206, endPoint x: 632, endPoint y: 209, distance: 60.1
click at [632, 209] on div at bounding box center [493, 132] width 283 height 187
click at [501, 216] on p at bounding box center [493, 132] width 276 height 187
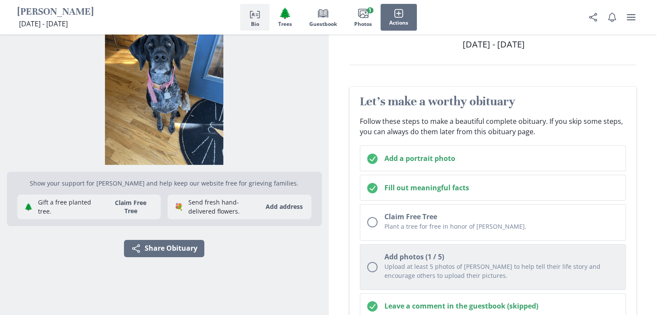
scroll to position [57, 0]
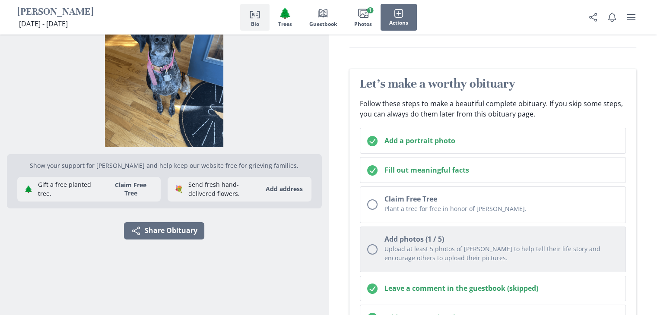
click at [378, 247] on button "Add photos (1 / 5) Upload at least 5 photos of [PERSON_NAME] to help tell their…" at bounding box center [493, 250] width 266 height 46
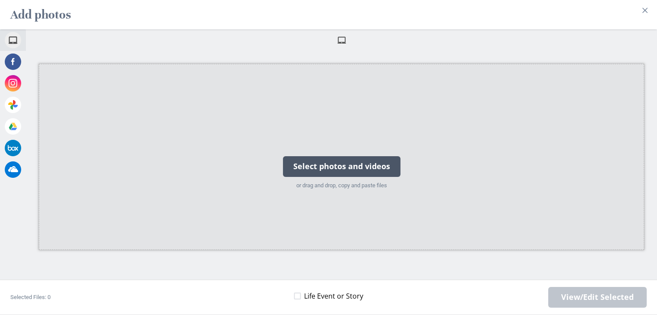
click at [336, 166] on div "Select photos and videos" at bounding box center [341, 166] width 117 height 21
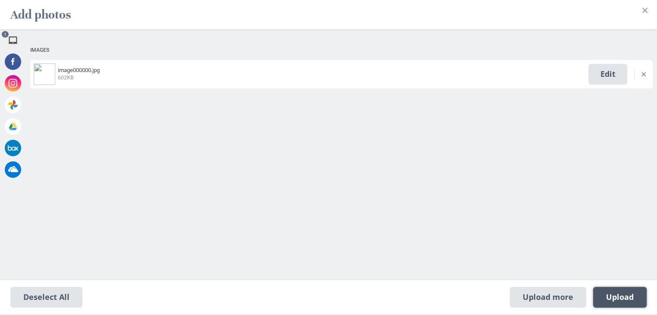
click at [633, 295] on span "Upload 1" at bounding box center [620, 298] width 28 height 10
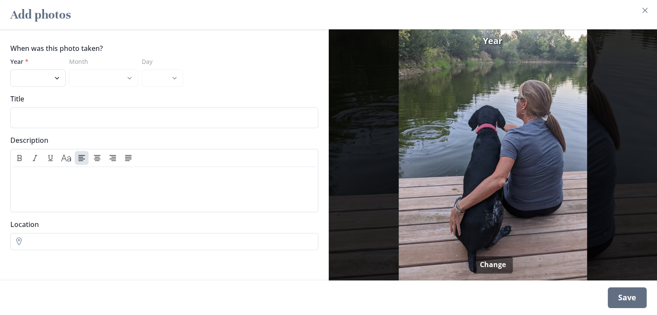
click at [642, 299] on div "Save" at bounding box center [627, 298] width 39 height 21
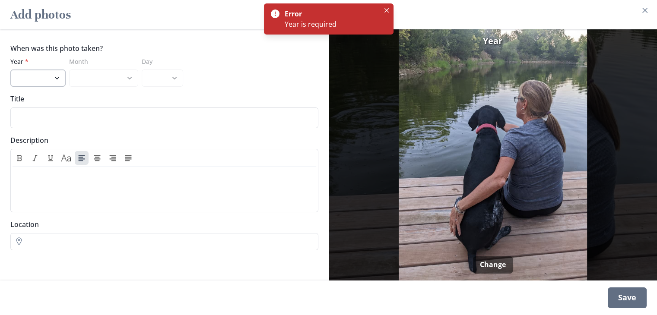
click at [31, 75] on select "2025 2024 2023 2022 2021 2020 2019 2018" at bounding box center [37, 78] width 55 height 17
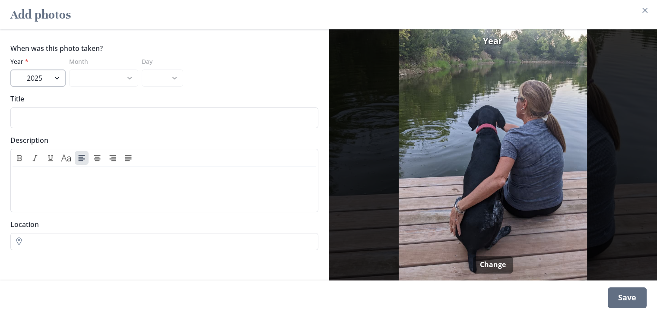
click at [10, 70] on select "2025 2024 2023 2022 2021 2020 2019 2018" at bounding box center [37, 78] width 55 height 17
click at [101, 79] on select "January February March April May June July August September October" at bounding box center [103, 78] width 69 height 17
click at [640, 298] on div "Save" at bounding box center [627, 298] width 39 height 21
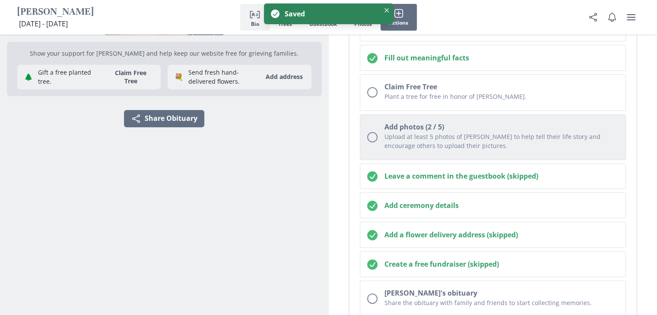
scroll to position [174, 0]
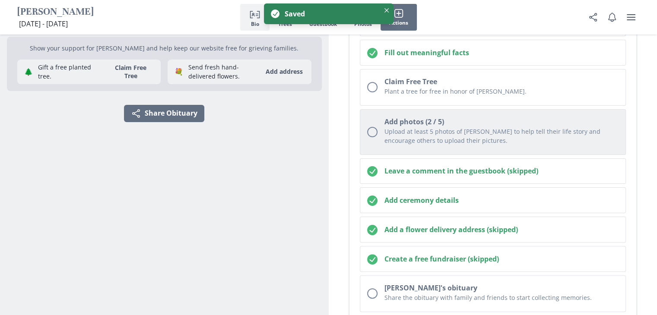
click at [443, 123] on h2 "Add photos (2 / 5)" at bounding box center [501, 122] width 234 height 10
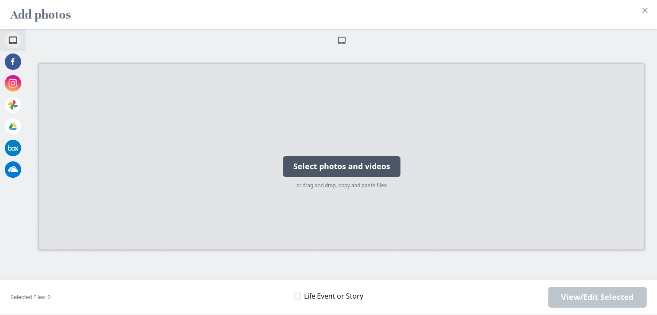
click at [388, 167] on div "Select photos and videos" at bounding box center [341, 166] width 117 height 21
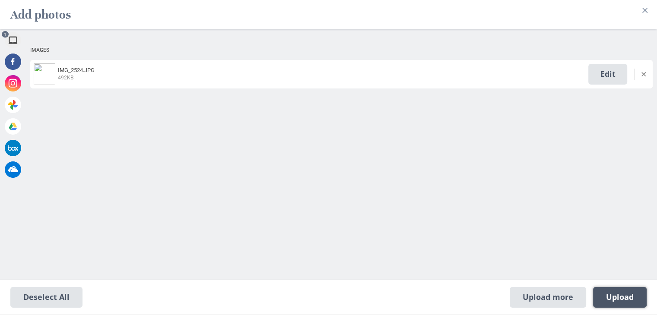
click at [631, 295] on span "Upload 1" at bounding box center [620, 298] width 28 height 10
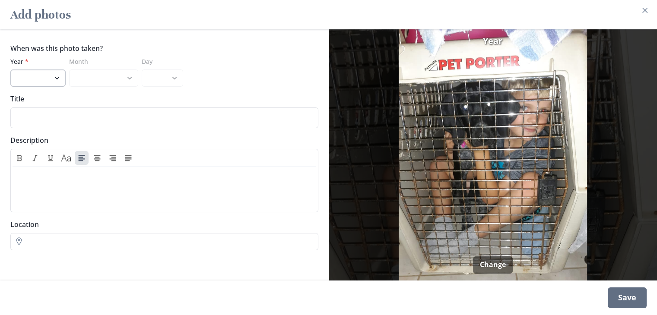
click at [36, 78] on select "2025 2024 2023 2022 2021 2020 2019 2018" at bounding box center [37, 78] width 55 height 17
click at [10, 70] on select "2025 2024 2023 2022 2021 2020 2019 2018" at bounding box center [37, 78] width 55 height 17
click at [629, 301] on div "Save" at bounding box center [627, 298] width 39 height 21
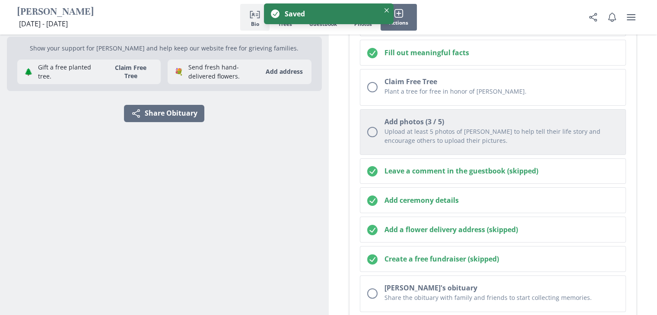
click at [408, 133] on p "Upload at least 5 photos of [PERSON_NAME] to help tell their life story and enc…" at bounding box center [501, 136] width 234 height 18
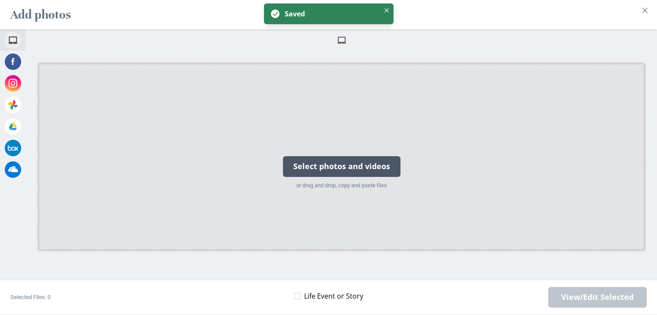
click at [352, 168] on div "Select photos and videos" at bounding box center [341, 166] width 117 height 21
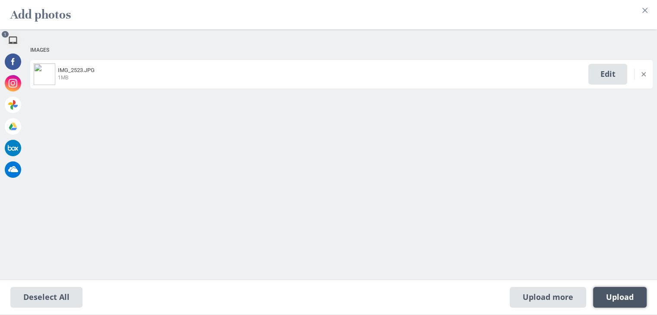
click at [631, 299] on span "Upload 1" at bounding box center [620, 298] width 28 height 10
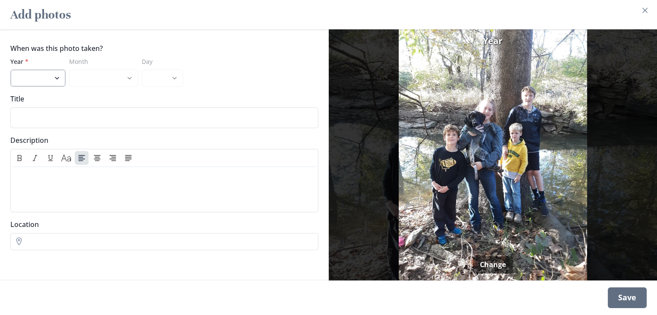
click at [39, 77] on select "2025 2024 2023 2022 2021 2020 2019 2018" at bounding box center [37, 78] width 55 height 17
click at [10, 70] on select "2025 2024 2023 2022 2021 2020 2019 2018" at bounding box center [37, 78] width 55 height 17
click at [641, 301] on div "Save" at bounding box center [627, 298] width 39 height 21
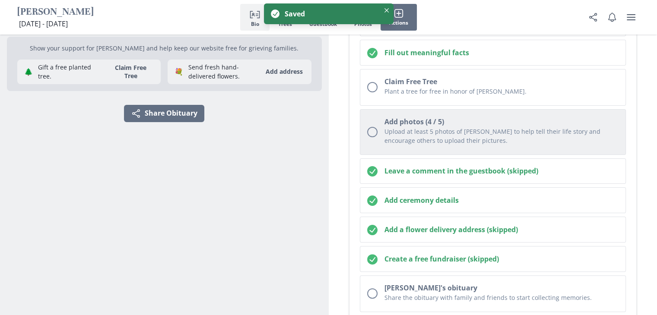
click at [471, 136] on p "Upload at least 5 photos of [PERSON_NAME] to help tell their life story and enc…" at bounding box center [501, 136] width 234 height 18
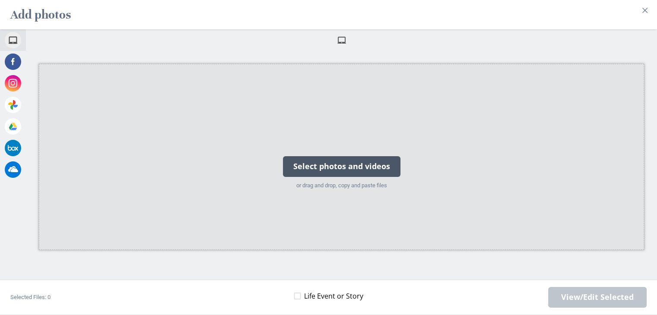
click at [373, 170] on div "Select photos and videos" at bounding box center [341, 166] width 117 height 21
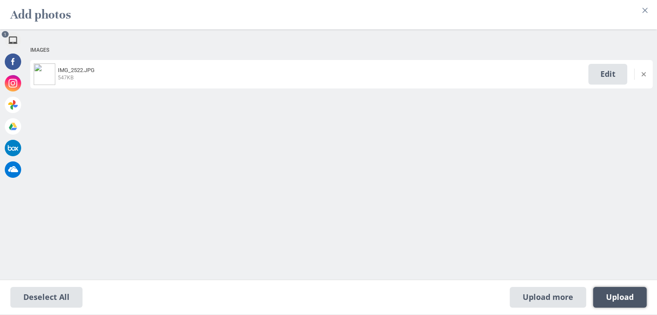
click at [617, 296] on span "Upload 1" at bounding box center [620, 298] width 28 height 10
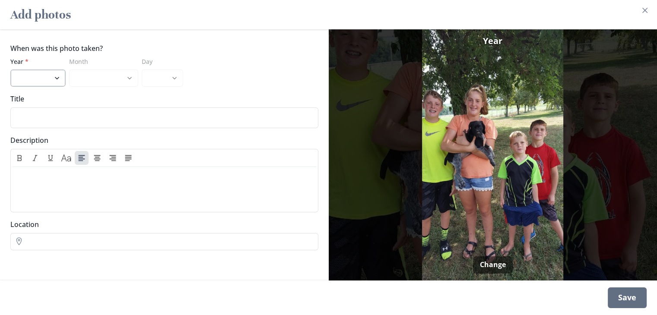
click at [50, 83] on select "2025 2024 2023 2022 2021 2020 2019 2018" at bounding box center [37, 78] width 55 height 17
click at [10, 70] on select "2025 2024 2023 2022 2021 2020 2019 2018" at bounding box center [37, 78] width 55 height 17
click at [112, 73] on select "June July August September October November December" at bounding box center [103, 78] width 69 height 17
click at [69, 70] on select "June July August September October November December" at bounding box center [103, 78] width 69 height 17
click at [155, 76] on select "17 18 19 20 21 22 23 24 25 26 27 28 29 30" at bounding box center [162, 78] width 41 height 17
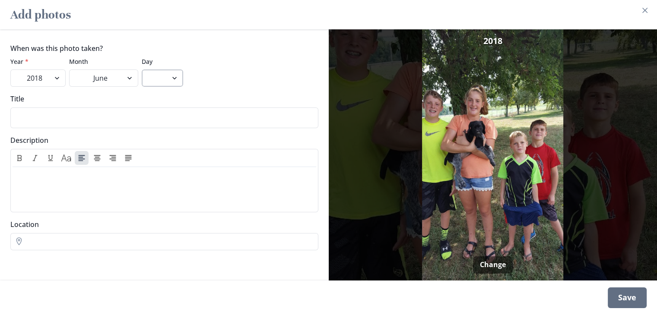
click at [155, 76] on select "17 18 19 20 21 22 23 24 25 26 27 28 29 30" at bounding box center [162, 78] width 41 height 17
click at [638, 302] on div "Save" at bounding box center [627, 298] width 39 height 21
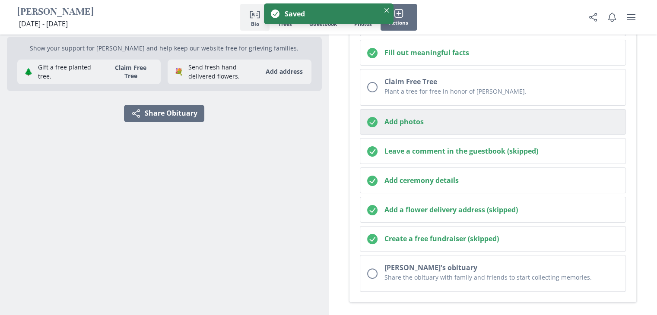
click at [436, 118] on h2 "Add photos" at bounding box center [501, 122] width 234 height 10
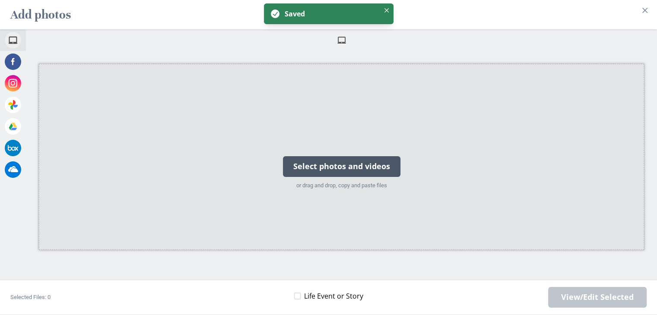
click at [377, 159] on div "Select photos and videos" at bounding box center [341, 166] width 117 height 21
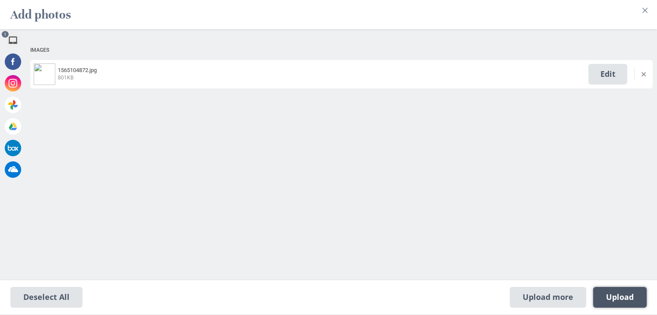
click at [643, 306] on span "Upload 1" at bounding box center [620, 297] width 54 height 21
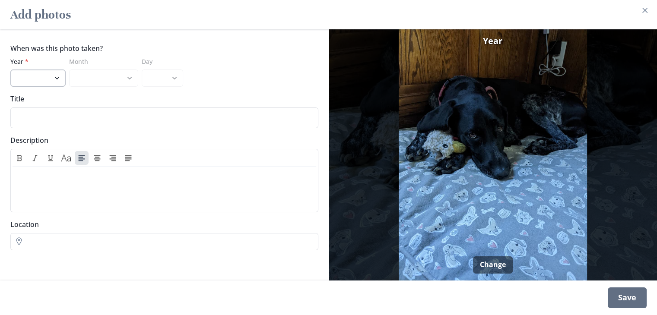
click at [17, 74] on select "2025 2024 2023 2022 2021 2020 2019 2018" at bounding box center [37, 78] width 55 height 17
click at [10, 70] on select "2025 2024 2023 2022 2021 2020 2019 2018" at bounding box center [37, 78] width 55 height 17
click at [626, 299] on div "Save" at bounding box center [627, 298] width 39 height 21
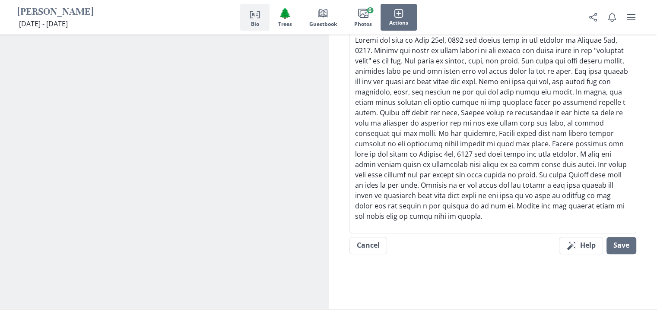
scroll to position [632, 0]
click at [502, 213] on p at bounding box center [493, 128] width 276 height 187
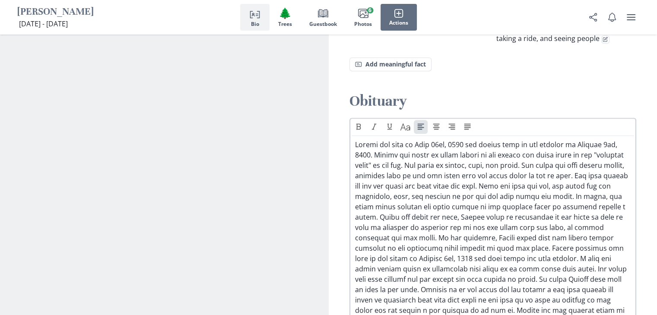
scroll to position [528, 0]
click at [437, 161] on p at bounding box center [493, 237] width 276 height 197
click at [439, 163] on p at bounding box center [493, 237] width 276 height 197
click at [437, 160] on p at bounding box center [493, 237] width 276 height 197
click at [410, 160] on p at bounding box center [493, 237] width 276 height 197
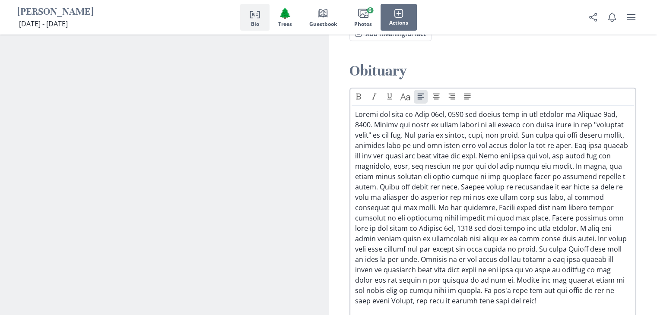
scroll to position [562, 0]
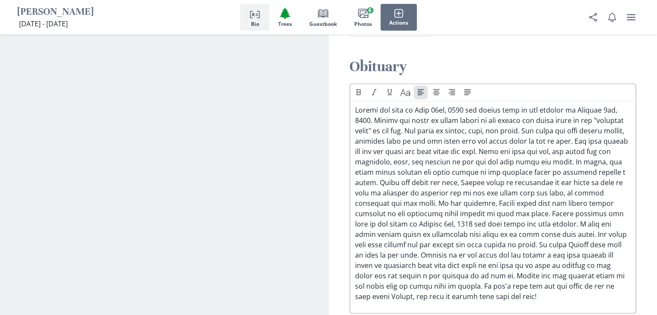
click at [595, 166] on p at bounding box center [493, 203] width 276 height 197
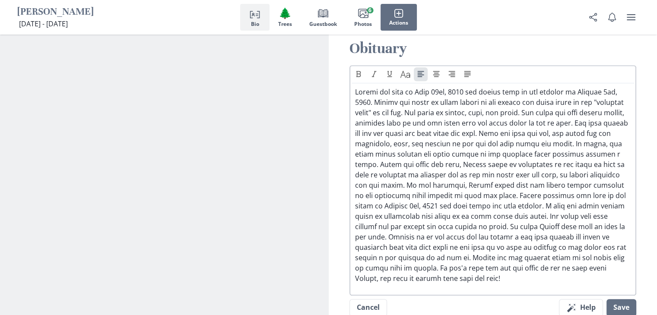
scroll to position [581, 0]
click at [520, 254] on p at bounding box center [493, 184] width 276 height 197
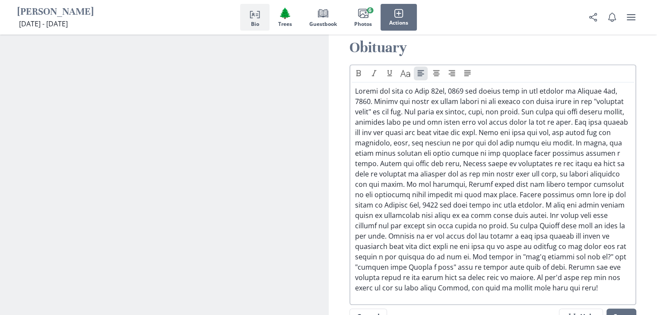
click at [356, 272] on p at bounding box center [493, 189] width 276 height 207
click at [427, 293] on p at bounding box center [493, 189] width 276 height 207
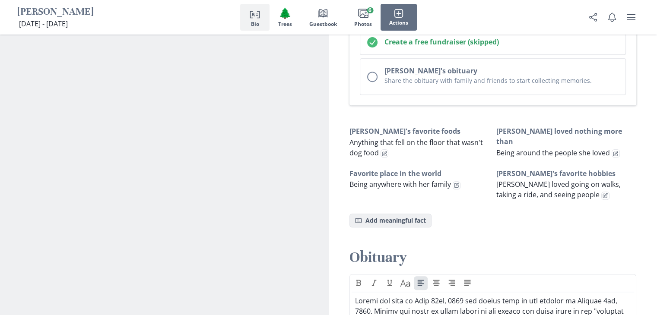
scroll to position [392, 0]
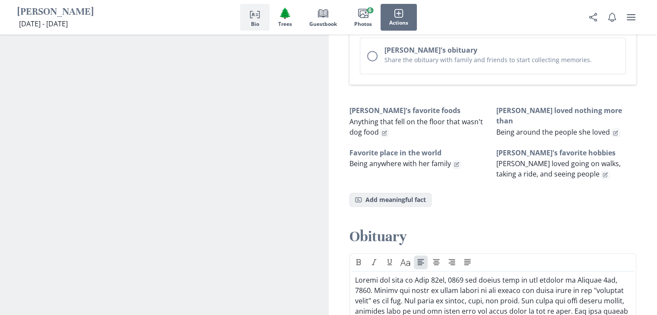
click at [394, 196] on button "Fact Add meaningful fact" at bounding box center [390, 200] width 82 height 14
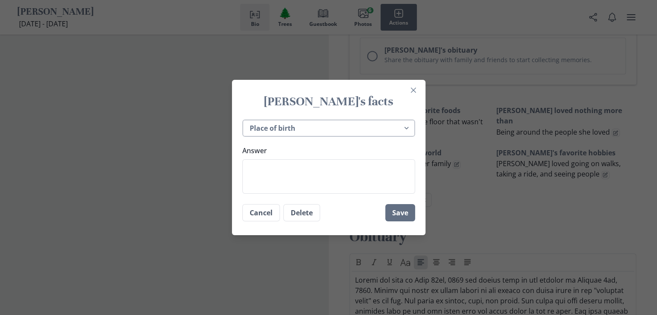
click at [349, 124] on select "Place of birth Most recently lived in [PERSON_NAME]'s favorite hobbies [PERSON_…" at bounding box center [328, 129] width 173 height 18
click at [415, 88] on icon "Close" at bounding box center [413, 90] width 5 height 5
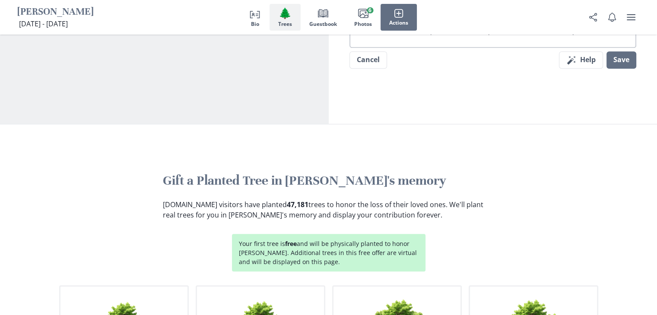
scroll to position [853, 0]
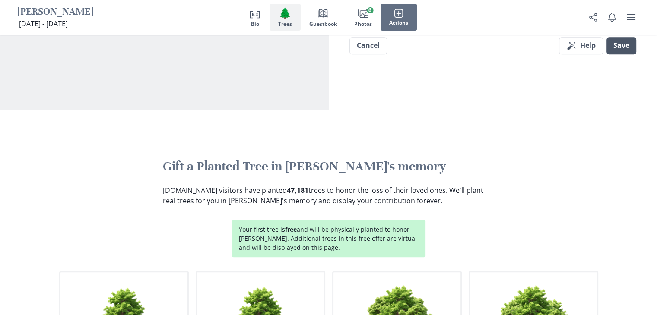
click at [625, 54] on button "Save" at bounding box center [621, 45] width 30 height 17
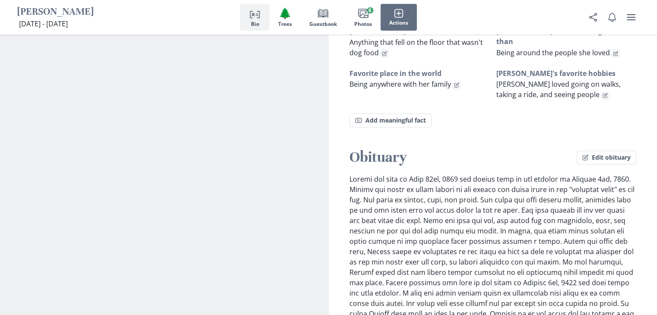
scroll to position [584, 0]
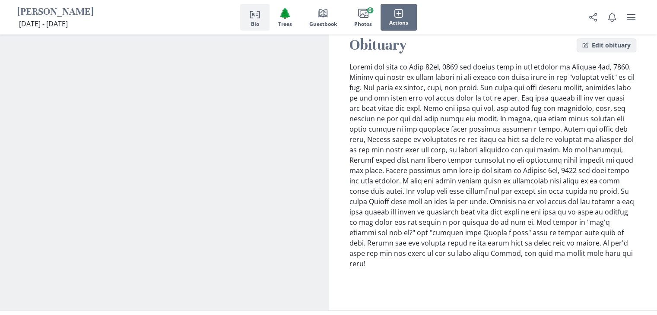
click at [602, 46] on button "Edit obituary" at bounding box center [606, 45] width 60 height 14
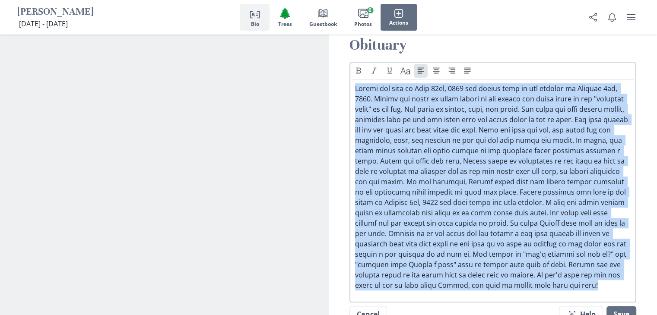
drag, startPoint x: 355, startPoint y: 85, endPoint x: 392, endPoint y: 293, distance: 211.4
click at [392, 291] on p at bounding box center [493, 186] width 276 height 207
copy p "[PERSON_NAME] was born on [DEMOGRAPHIC_DATA] and passed away on the morning of …"
click at [409, 93] on p at bounding box center [493, 186] width 276 height 207
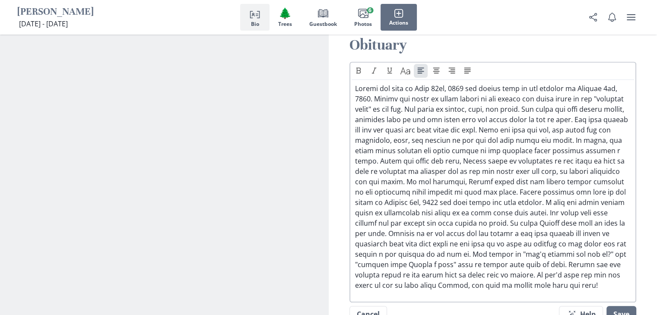
drag, startPoint x: 352, startPoint y: 85, endPoint x: 426, endPoint y: 281, distance: 209.5
click at [426, 281] on div at bounding box center [493, 186] width 283 height 207
click at [357, 91] on p at bounding box center [493, 186] width 276 height 207
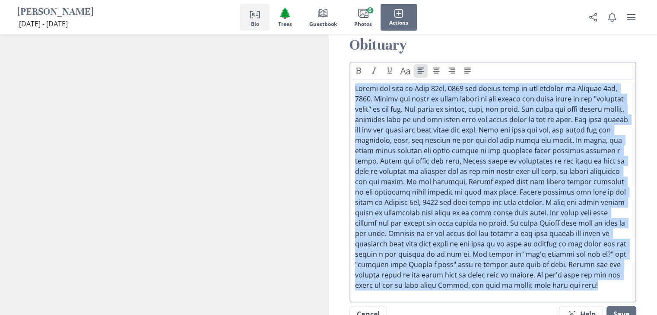
click at [357, 91] on p at bounding box center [493, 186] width 276 height 207
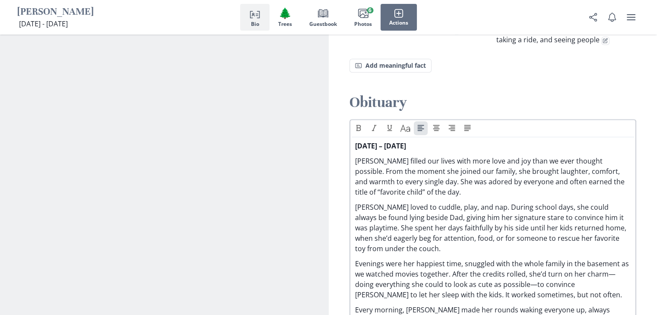
scroll to position [524, 0]
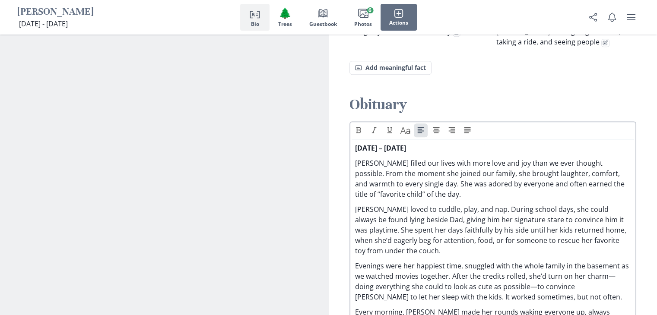
click at [406, 145] on strong "[DATE] – [DATE]" at bounding box center [380, 148] width 51 height 10
click at [356, 160] on p "[PERSON_NAME] filled our lives with more love and joy than we ever thought poss…" at bounding box center [493, 178] width 276 height 41
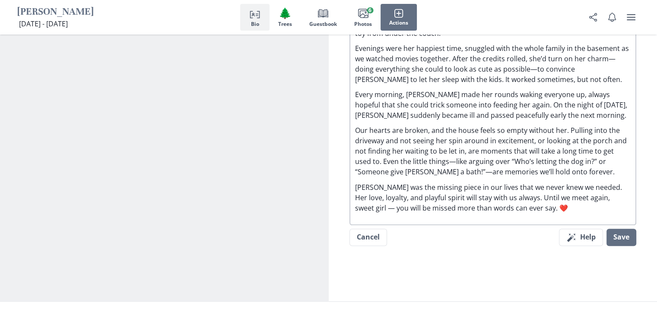
scroll to position [725, 0]
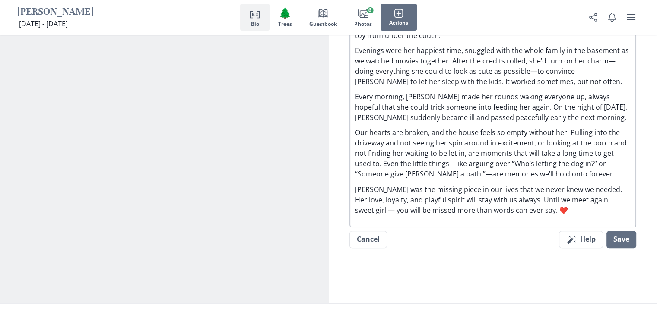
click at [516, 113] on p "Every morning, [PERSON_NAME] made her rounds waking everyone up, always hopeful…" at bounding box center [493, 107] width 276 height 31
click at [487, 140] on p "Our hearts are broken, and the house feels so empty without her. Pulling into t…" at bounding box center [493, 153] width 276 height 52
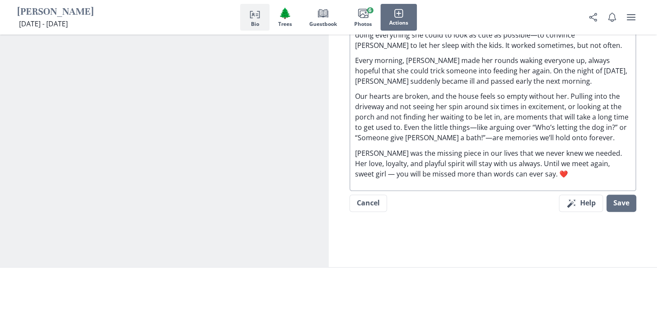
scroll to position [761, 0]
click at [530, 122] on p "Our hearts are broken, and the house feels so empty without her. Pulling into t…" at bounding box center [493, 117] width 276 height 52
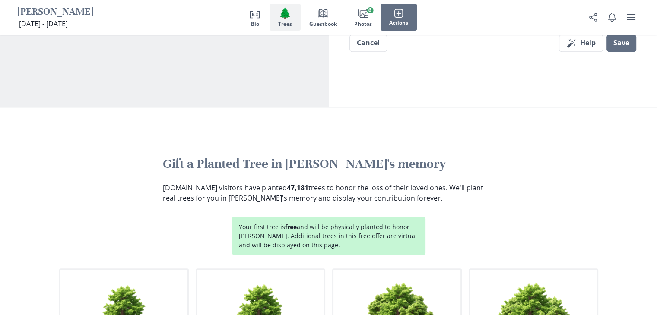
scroll to position [922, 0]
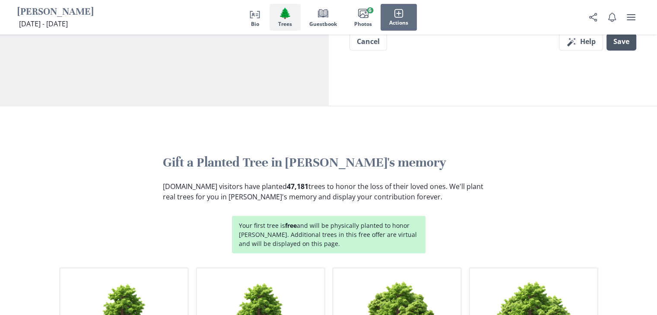
click at [620, 42] on button "Save" at bounding box center [621, 41] width 30 height 17
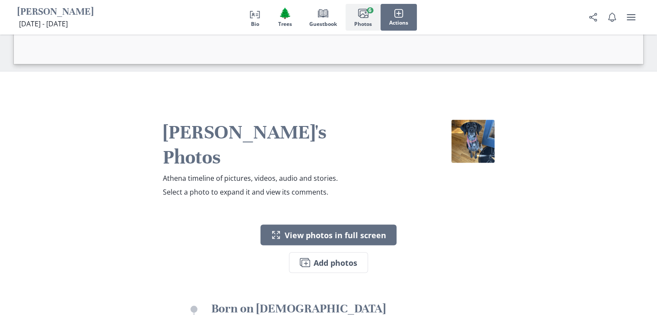
scroll to position [1642, 0]
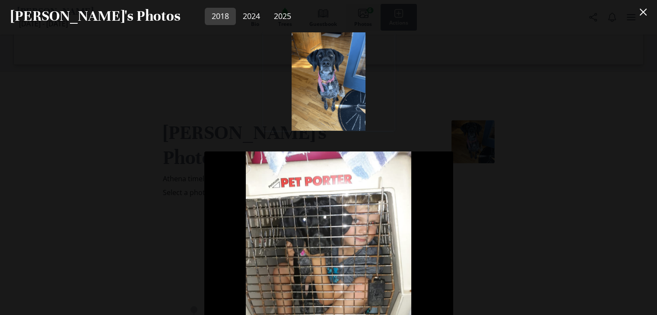
scroll to position [165, 0]
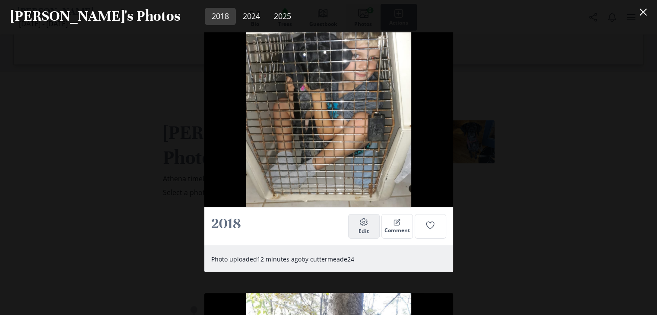
click at [360, 229] on span "Edit" at bounding box center [363, 231] width 10 height 6
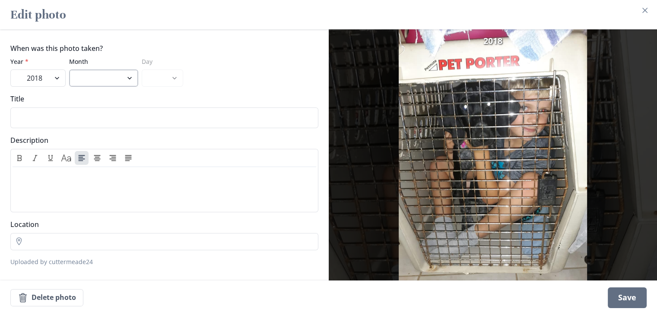
click at [110, 78] on select "June July August September October November December" at bounding box center [103, 78] width 69 height 17
click at [69, 70] on select "June July August September October November December" at bounding box center [103, 78] width 69 height 17
click at [632, 296] on div "Save" at bounding box center [627, 298] width 39 height 21
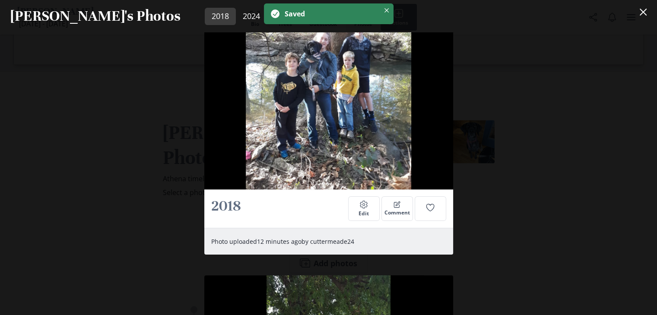
scroll to position [185, 0]
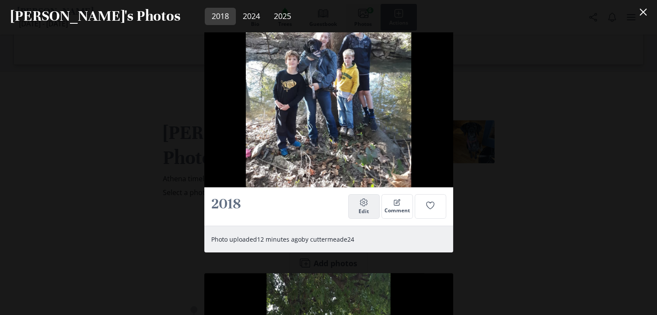
click at [367, 207] on button "Settings Edit" at bounding box center [364, 206] width 32 height 24
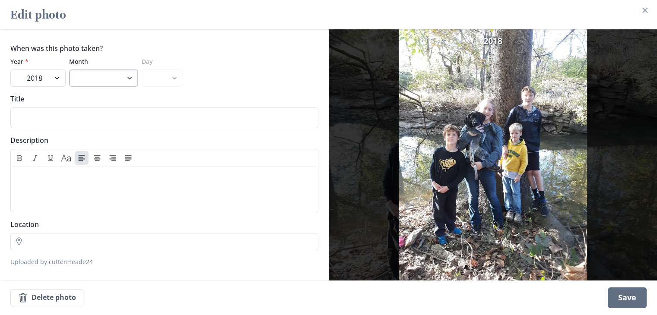
click at [111, 84] on select "June July August September October November December" at bounding box center [103, 78] width 69 height 17
click at [69, 70] on select "June July August September October November December" at bounding box center [103, 78] width 69 height 17
click at [641, 300] on div "Save" at bounding box center [627, 298] width 39 height 21
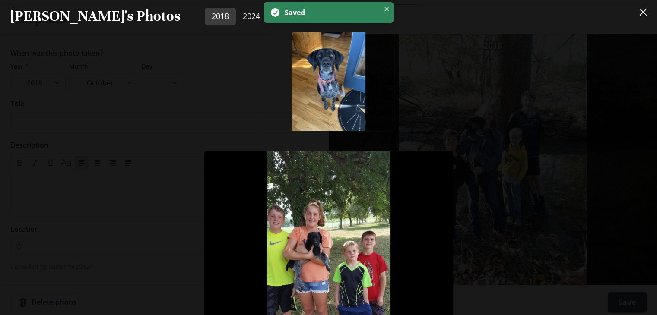
scroll to position [729, 0]
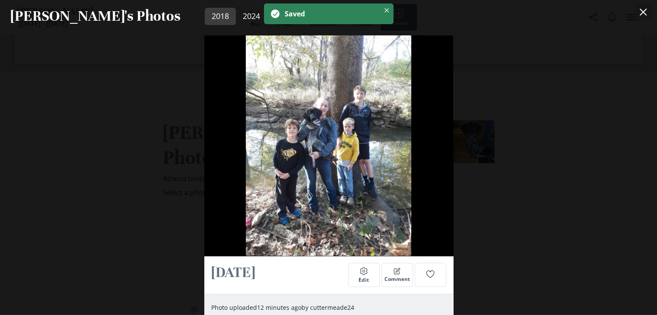
click at [646, 13] on icon "Close" at bounding box center [643, 12] width 7 height 7
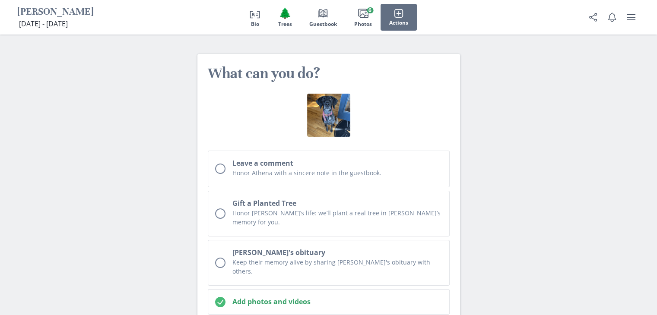
scroll to position [2917, 0]
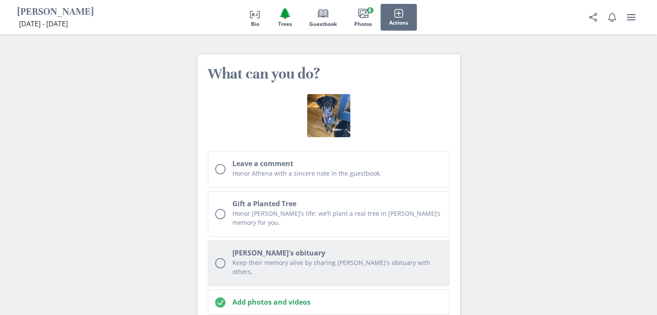
click at [251, 248] on h2 "[PERSON_NAME]'s obituary" at bounding box center [337, 253] width 210 height 10
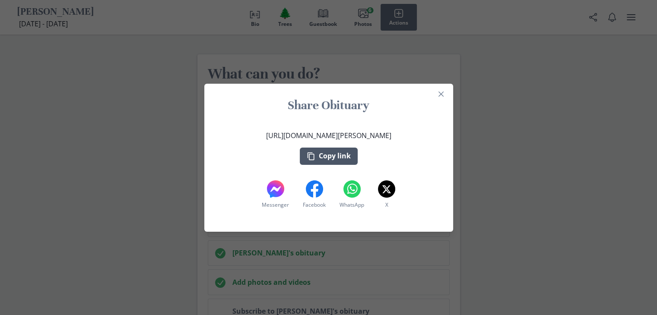
click at [349, 154] on button "Copy link" at bounding box center [329, 156] width 58 height 17
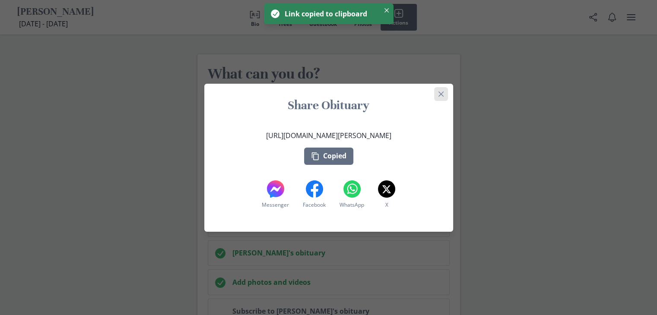
click at [442, 92] on icon "Close" at bounding box center [440, 94] width 5 height 5
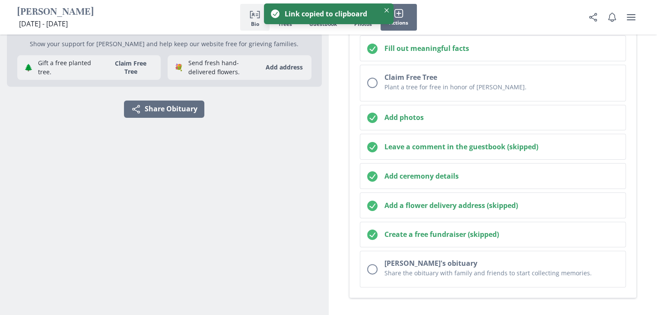
scroll to position [0, 0]
